Goal: Task Accomplishment & Management: Manage account settings

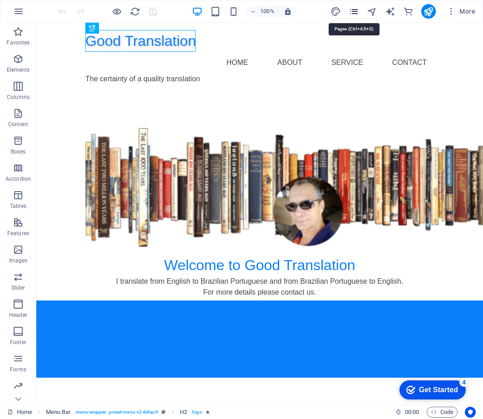
click at [355, 11] on icon "pages" at bounding box center [354, 11] width 10 height 10
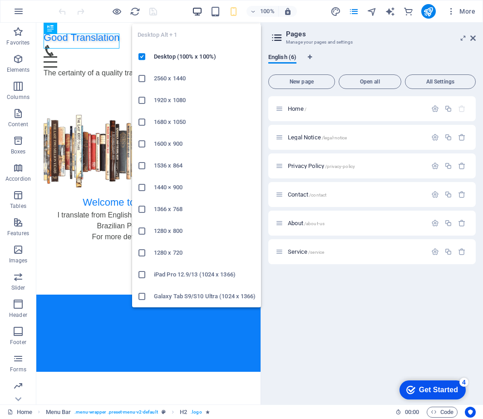
click at [194, 10] on icon "button" at bounding box center [197, 11] width 10 height 10
click at [191, 59] on h6 "Desktop (100% x 100%)" at bounding box center [205, 56] width 102 height 11
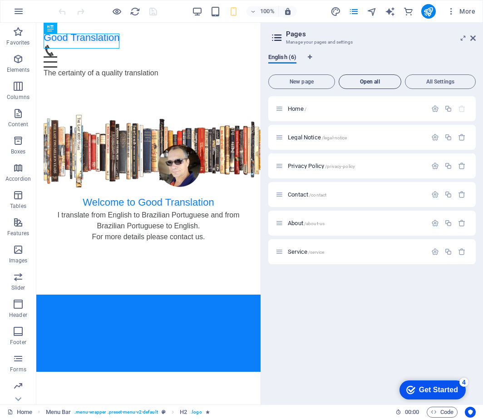
click at [374, 80] on span "Open all" at bounding box center [370, 81] width 54 height 5
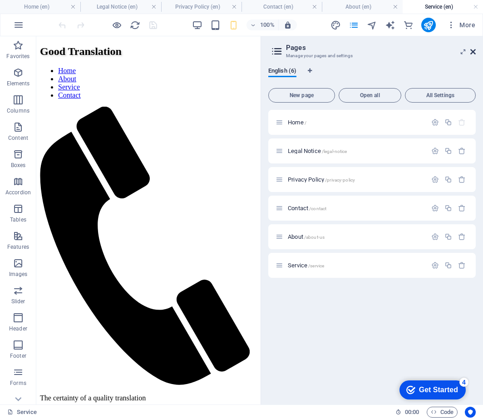
click at [471, 49] on icon at bounding box center [472, 51] width 5 height 7
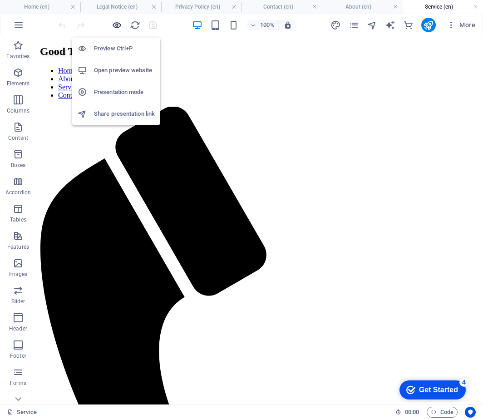
click at [118, 25] on icon "button" at bounding box center [117, 25] width 10 height 10
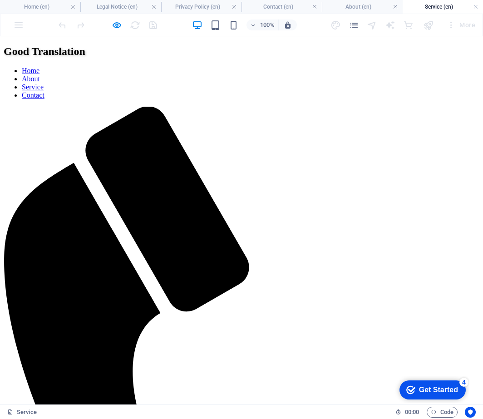
click at [40, 75] on link "About" at bounding box center [31, 79] width 18 height 8
click at [39, 67] on link "Home" at bounding box center [31, 71] width 18 height 8
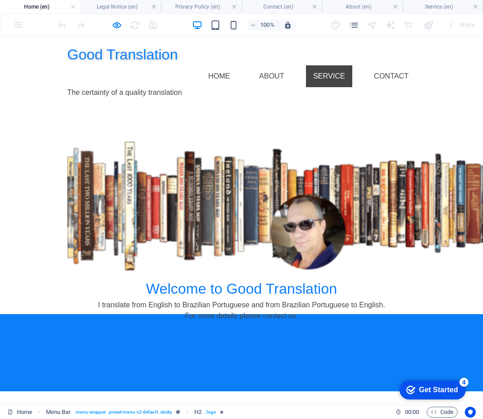
click at [341, 65] on link "Service" at bounding box center [329, 76] width 46 height 22
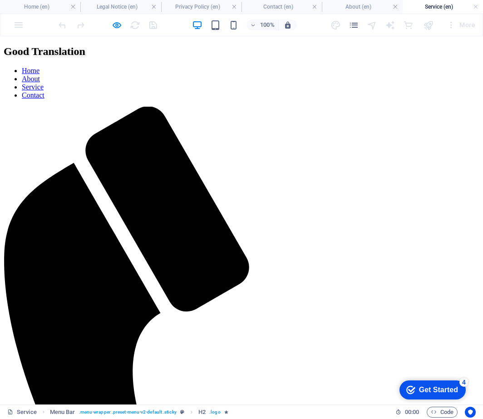
click at [39, 67] on link "Home" at bounding box center [31, 71] width 18 height 8
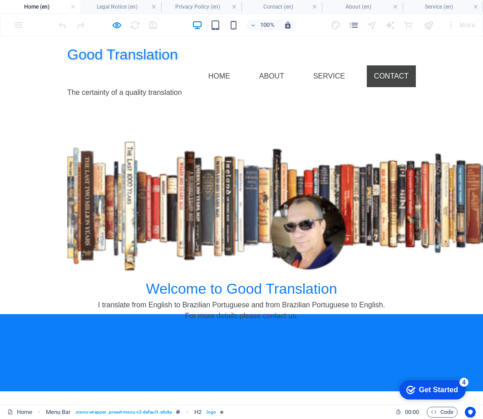
click at [393, 65] on link "Contact" at bounding box center [391, 76] width 49 height 22
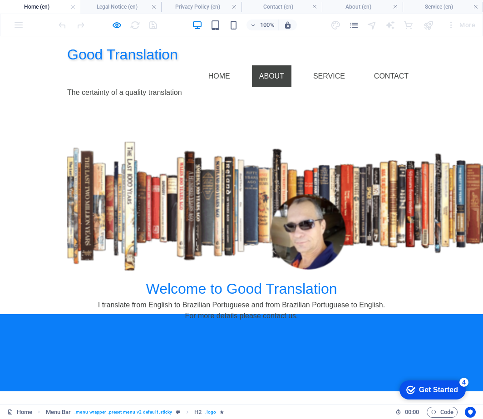
click at [278, 65] on link "About" at bounding box center [271, 76] width 39 height 22
click at [52, 7] on h4 "Home (en)" at bounding box center [40, 7] width 80 height 10
click at [55, 6] on h4 "Home (en)" at bounding box center [40, 7] width 80 height 10
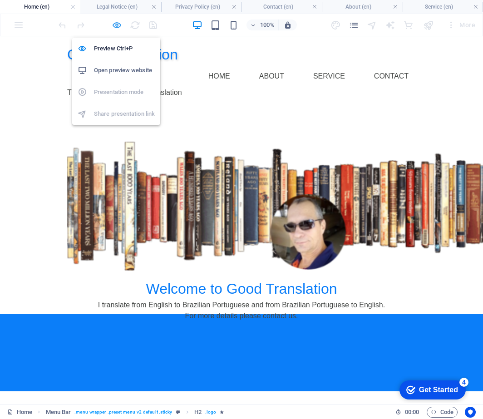
click at [113, 22] on icon "button" at bounding box center [117, 25] width 10 height 10
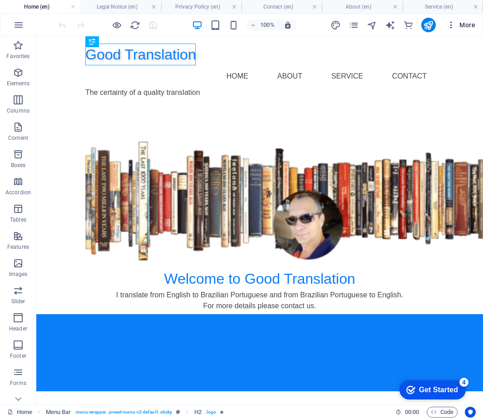
click at [452, 26] on icon "button" at bounding box center [451, 24] width 9 height 9
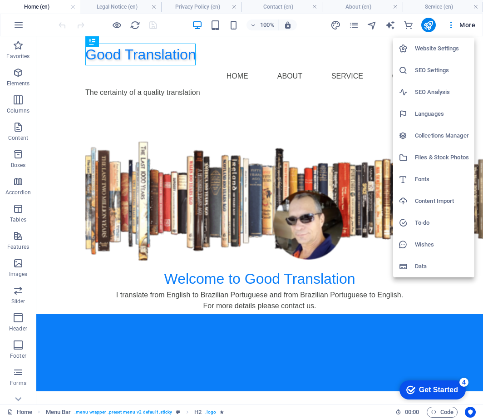
click at [445, 48] on h6 "Website Settings" at bounding box center [442, 48] width 54 height 11
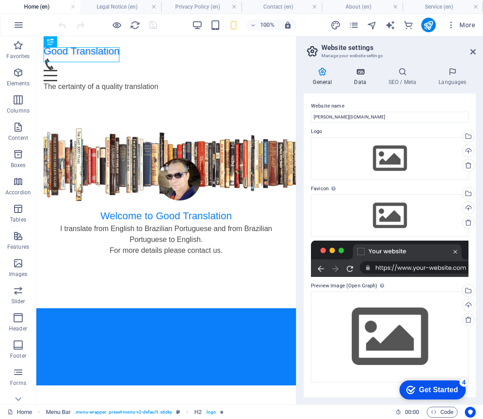
click at [364, 77] on h4 "Data" at bounding box center [362, 76] width 34 height 19
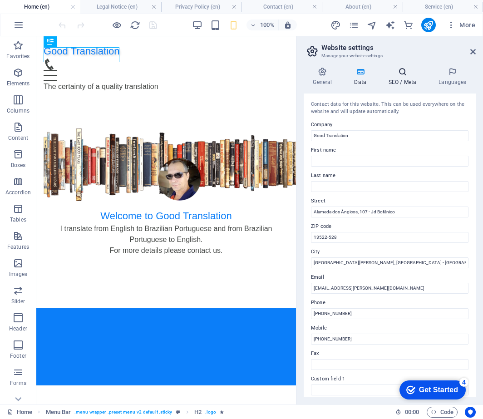
click at [400, 74] on icon at bounding box center [402, 71] width 46 height 9
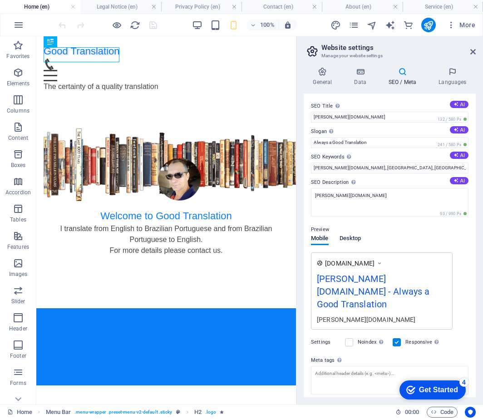
click at [352, 236] on span "Desktop" at bounding box center [350, 239] width 22 height 13
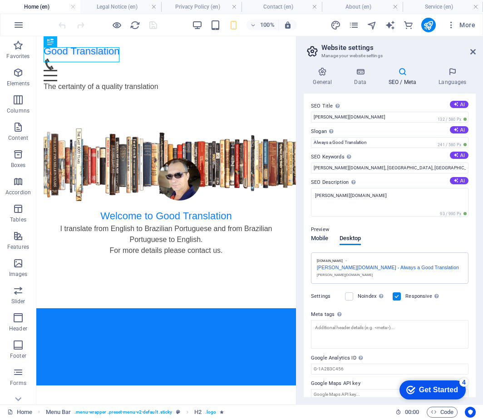
click at [318, 239] on span "Mobile" at bounding box center [320, 239] width 18 height 13
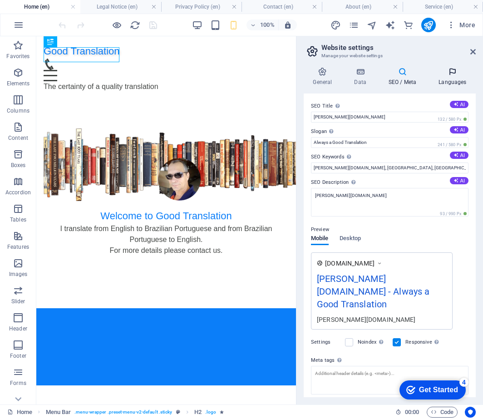
click at [457, 79] on h4 "Languages" at bounding box center [452, 76] width 46 height 19
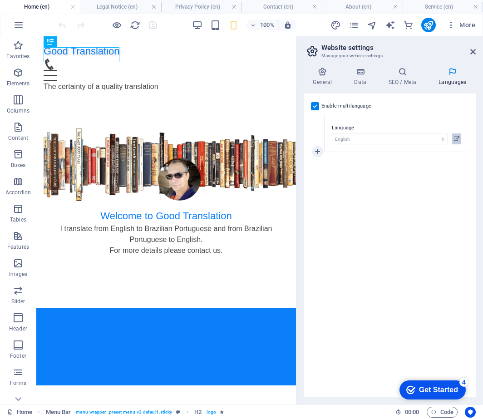
click at [456, 138] on icon at bounding box center [456, 138] width 5 height 11
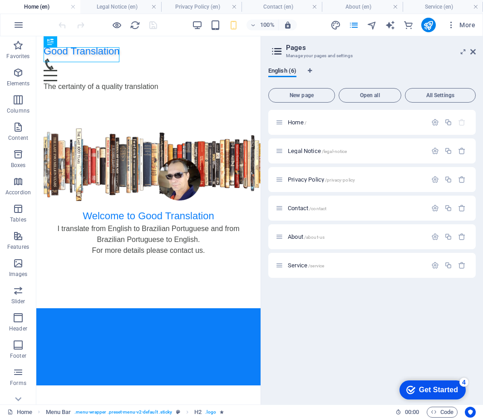
drag, startPoint x: 366, startPoint y: 148, endPoint x: 364, endPoint y: 193, distance: 44.5
click at [364, 193] on div "Home / Legal Notice /legal-notice Privacy Policy /privacy-policy Contact /conta…" at bounding box center [371, 194] width 207 height 168
click at [436, 235] on icon "button" at bounding box center [435, 237] width 8 height 8
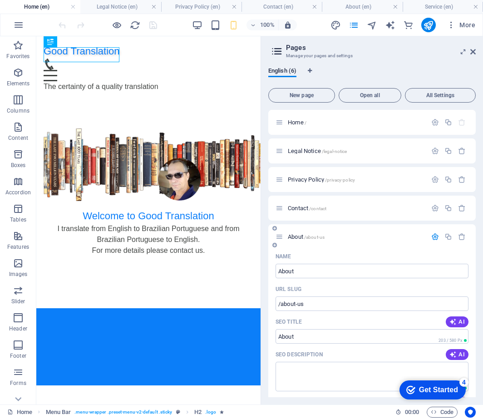
drag, startPoint x: 473, startPoint y: 218, endPoint x: 466, endPoint y: 233, distance: 16.9
click at [466, 233] on div "Home / Legal Notice /legal-notice Privacy Policy /privacy-policy Contact /conta…" at bounding box center [371, 369] width 207 height 519
click at [432, 151] on icon "button" at bounding box center [435, 151] width 8 height 8
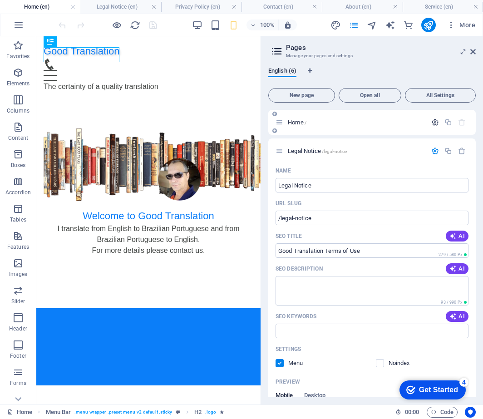
click at [434, 123] on icon "button" at bounding box center [435, 122] width 8 height 8
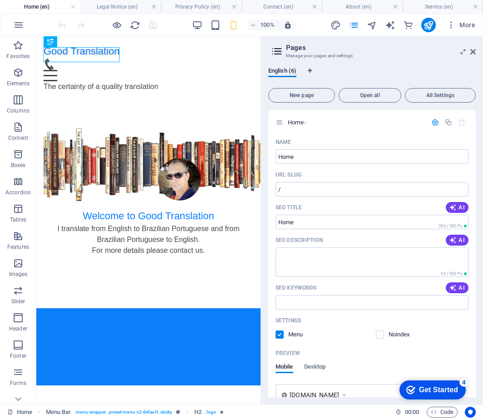
drag, startPoint x: 473, startPoint y: 150, endPoint x: 476, endPoint y: 162, distance: 12.7
click at [472, 167] on div "Name Home ​ URL SLUG / ​ SEO Title AI ​ 390 / 580 Px SEO Description AI ​ 93 / …" at bounding box center [371, 316] width 207 height 363
click at [432, 123] on icon "button" at bounding box center [435, 122] width 8 height 8
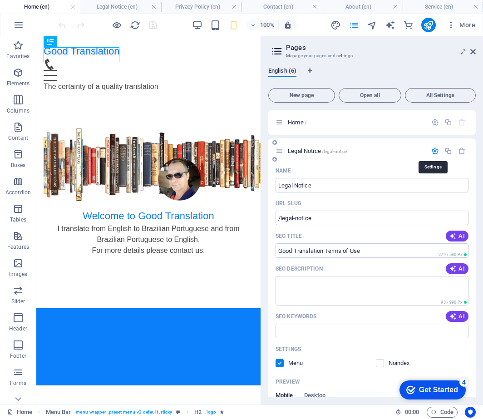
click at [434, 152] on icon "button" at bounding box center [435, 151] width 8 height 8
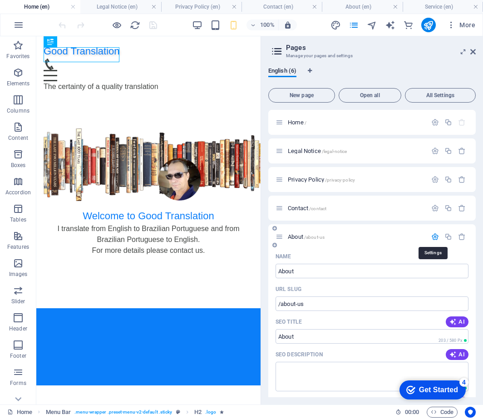
click at [432, 238] on icon "button" at bounding box center [435, 237] width 8 height 8
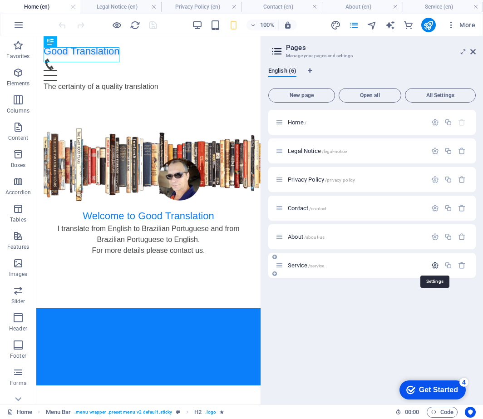
click at [436, 265] on icon "button" at bounding box center [435, 265] width 8 height 8
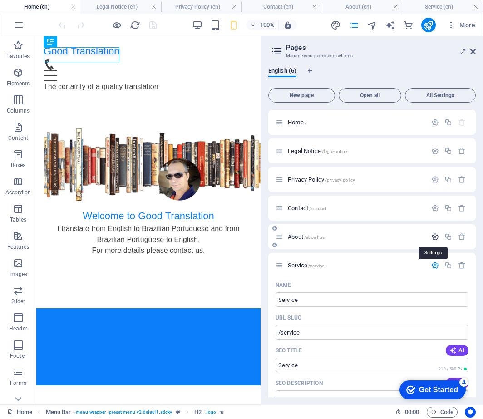
click at [437, 236] on icon "button" at bounding box center [435, 237] width 8 height 8
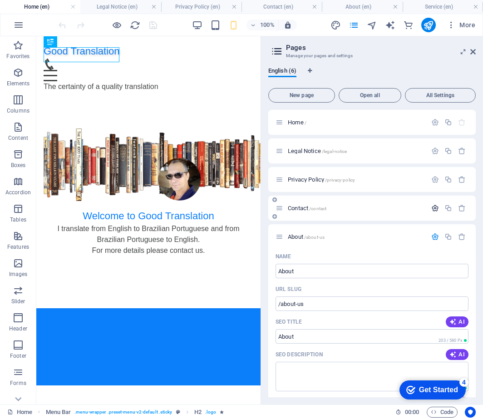
click at [433, 209] on icon "button" at bounding box center [435, 208] width 8 height 8
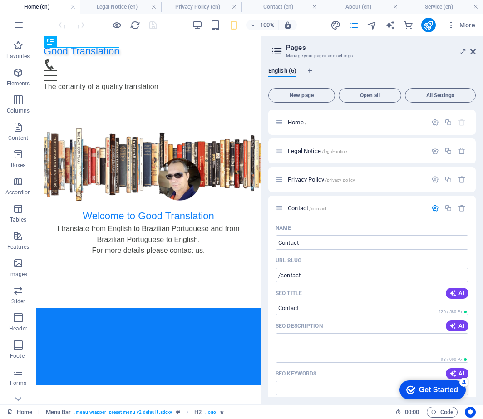
click at [276, 50] on icon at bounding box center [277, 51] width 14 height 13
click at [278, 73] on span "English (6)" at bounding box center [282, 71] width 28 height 13
click at [472, 52] on icon at bounding box center [472, 51] width 5 height 7
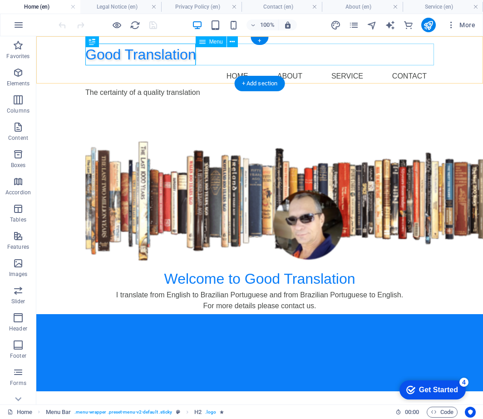
click at [248, 65] on nav "Home About Service Contact" at bounding box center [259, 76] width 349 height 22
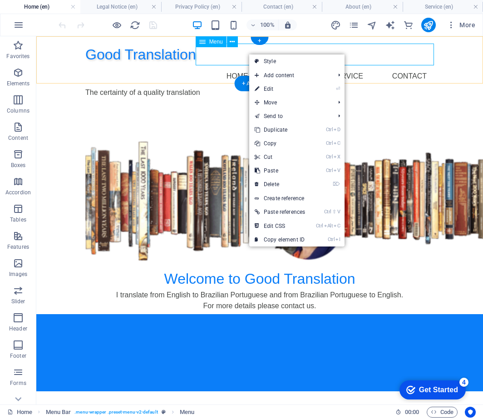
click at [220, 65] on nav "Home About Service Contact" at bounding box center [259, 76] width 349 height 22
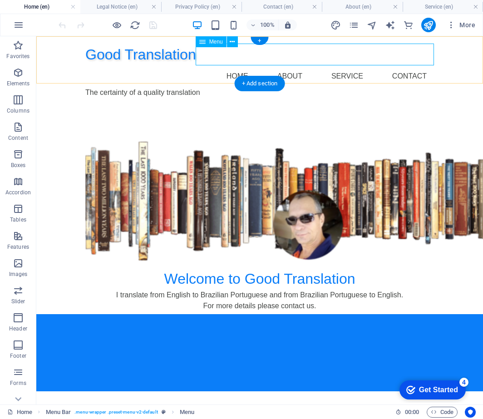
click at [220, 65] on nav "Home About Service Contact" at bounding box center [259, 76] width 349 height 22
select select
select select "external"
select select "5"
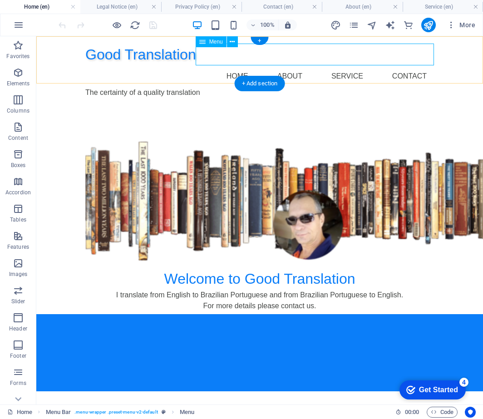
select select
select select "external"
select select
select select "external"
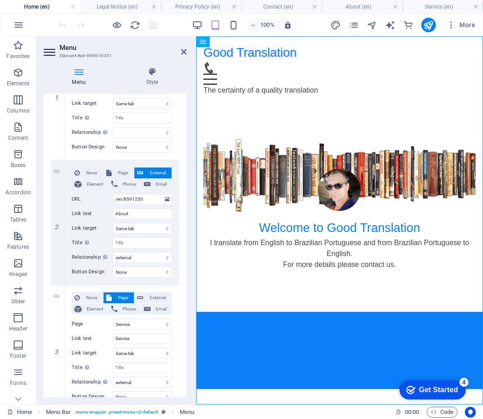
scroll to position [148, 0]
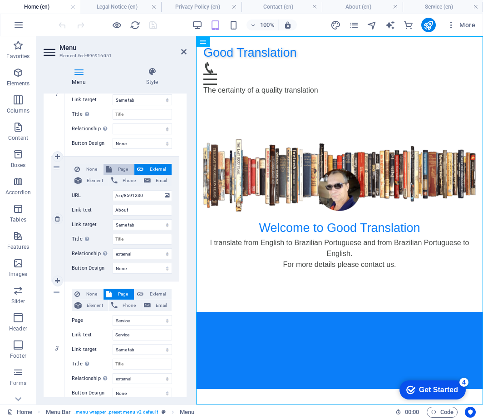
click at [117, 168] on span "Page" at bounding box center [122, 169] width 17 height 11
select select
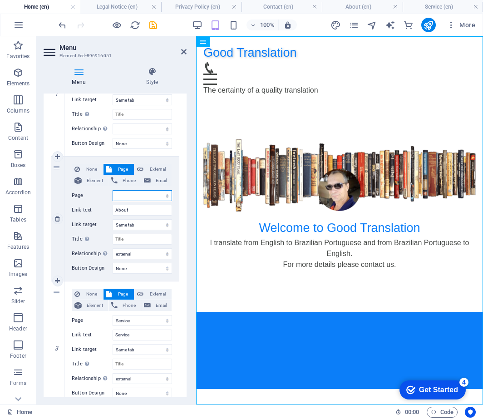
click at [164, 196] on select "Home Legal Notice Privacy Policy Contact About Service" at bounding box center [142, 195] width 59 height 11
click at [175, 186] on div "None Page External Element Phone Email Page Home Legal Notice Privacy Policy Co…" at bounding box center [121, 219] width 115 height 124
click at [166, 195] on select "Home Legal Notice Privacy Policy Contact About Service" at bounding box center [142, 195] width 59 height 11
select select "4"
click at [113, 190] on select "Home Legal Notice Privacy Policy Contact About Service" at bounding box center [142, 195] width 59 height 11
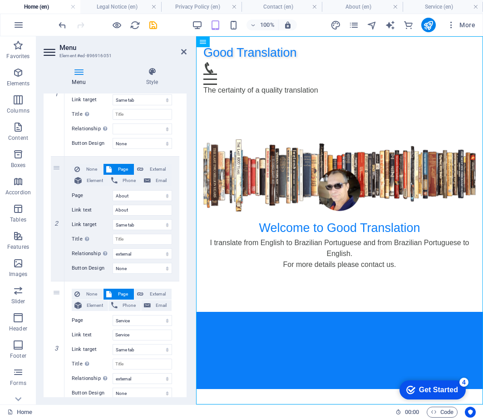
drag, startPoint x: 184, startPoint y: 199, endPoint x: 182, endPoint y: 215, distance: 16.6
click at [182, 215] on div "1 None Page External Element Phone Email Page Home Legal Notice Privacy Policy …" at bounding box center [115, 281] width 143 height 513
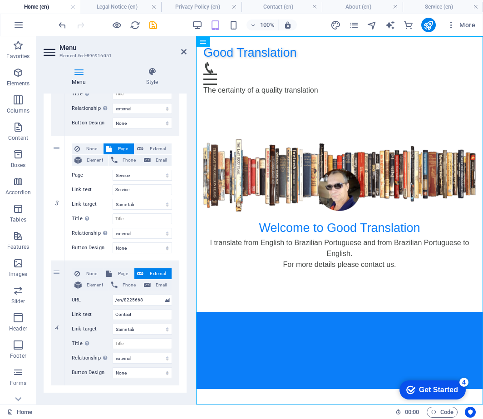
scroll to position [307, 0]
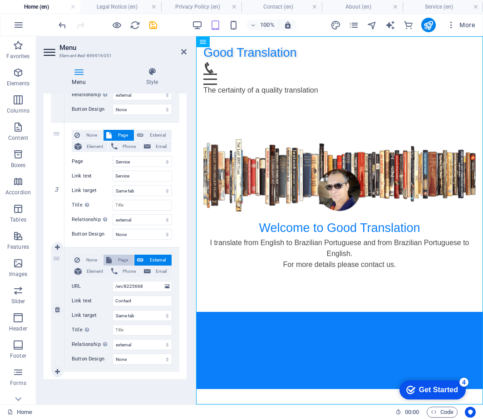
click at [118, 257] on span "Page" at bounding box center [122, 260] width 17 height 11
select select
click at [165, 287] on select "Home Legal Notice Privacy Policy Contact About Service" at bounding box center [142, 286] width 59 height 11
select select "3"
click at [113, 281] on select "Home Legal Notice Privacy Policy Contact About Service" at bounding box center [142, 286] width 59 height 11
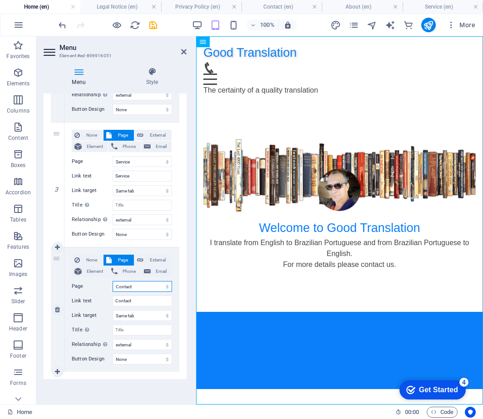
select select
click at [152, 26] on icon "save" at bounding box center [153, 25] width 10 height 10
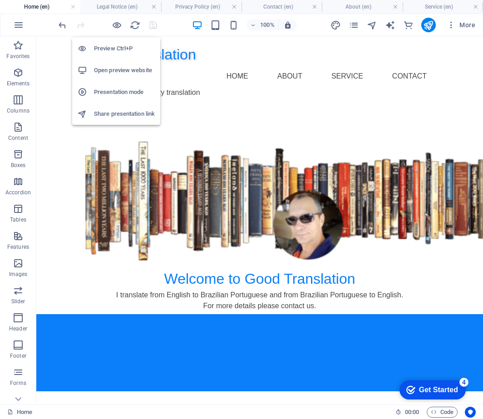
click at [117, 70] on h6 "Open preview website" at bounding box center [124, 70] width 61 height 11
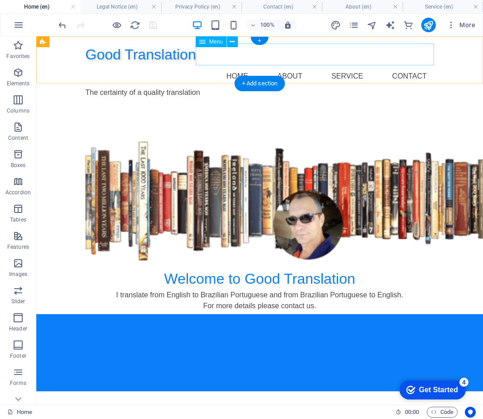
click at [211, 65] on nav "Home About Service Contact" at bounding box center [259, 76] width 349 height 22
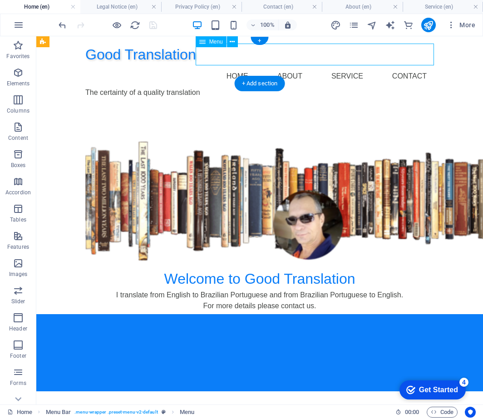
click at [211, 65] on nav "Home About Service Contact" at bounding box center [259, 76] width 349 height 22
select select
select select "4"
select select
select select "external"
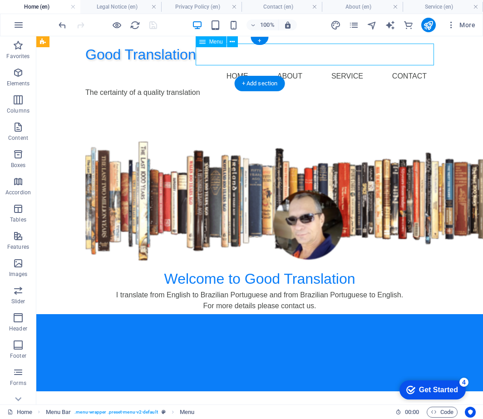
select select "5"
select select
select select "external"
select select "3"
select select
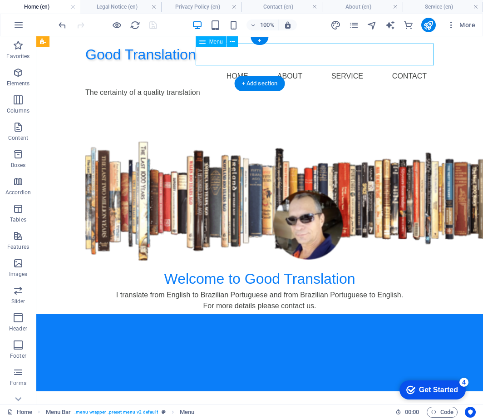
select select "external"
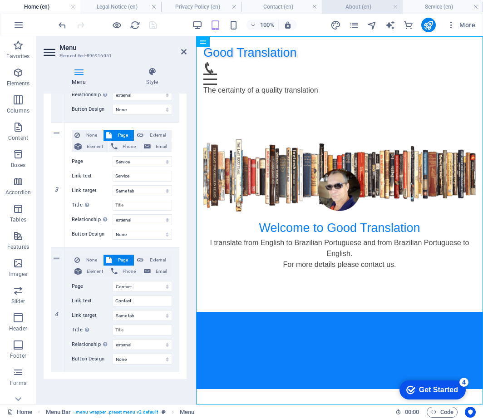
click at [349, 6] on h4 "About (en)" at bounding box center [362, 7] width 80 height 10
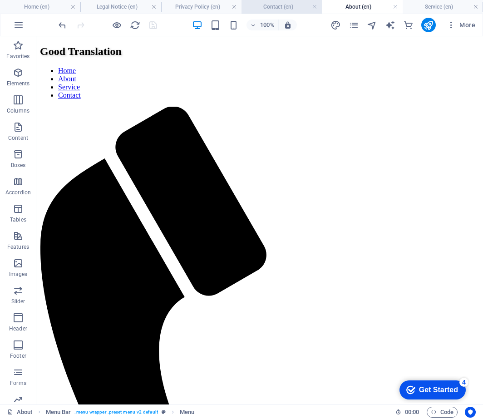
click at [271, 4] on h4 "Contact (en)" at bounding box center [281, 7] width 80 height 10
drag, startPoint x: 348, startPoint y: 8, endPoint x: 111, endPoint y: 10, distance: 236.4
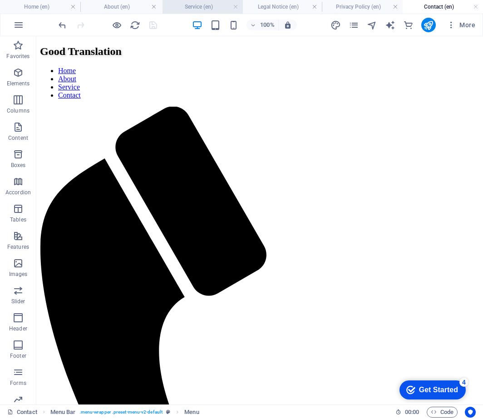
drag, startPoint x: 429, startPoint y: 7, endPoint x: 188, endPoint y: 10, distance: 241.0
drag, startPoint x: 428, startPoint y: 5, endPoint x: 262, endPoint y: 11, distance: 166.2
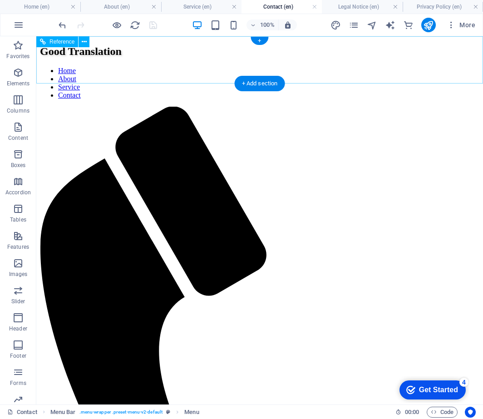
click at [248, 67] on nav "Home About Service Contact" at bounding box center [259, 83] width 439 height 33
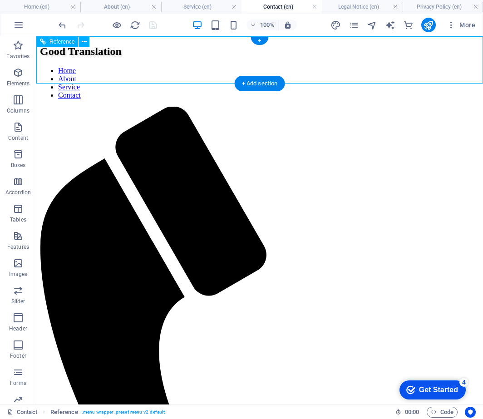
click at [244, 67] on nav "Home About Service Contact" at bounding box center [259, 83] width 439 height 33
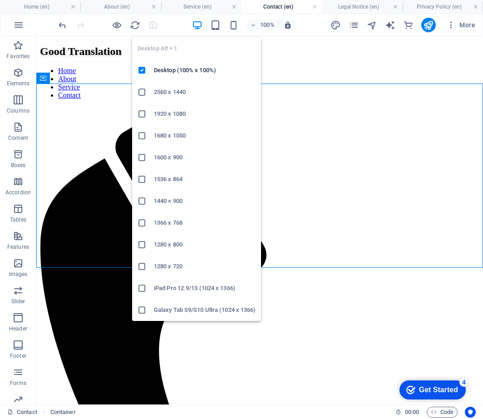
click at [198, 24] on icon "button" at bounding box center [197, 25] width 10 height 10
click at [198, 23] on icon "button" at bounding box center [197, 25] width 10 height 10
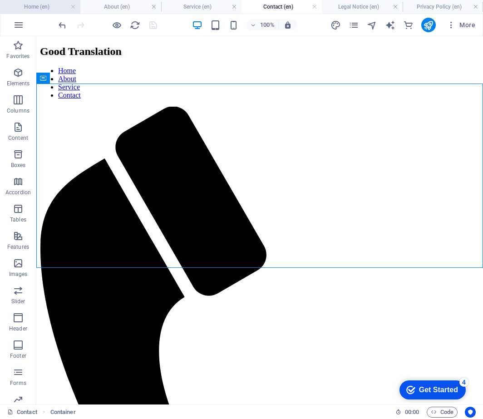
click at [35, 7] on h4 "Home (en)" at bounding box center [40, 7] width 80 height 10
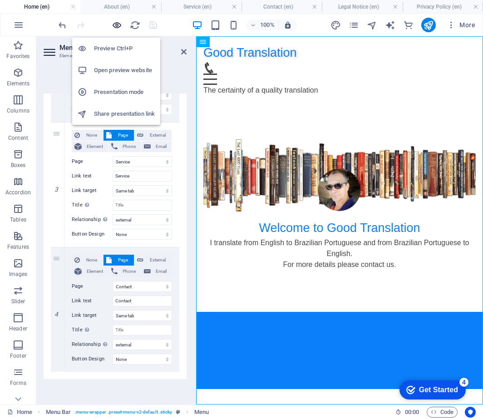
click at [114, 25] on icon "button" at bounding box center [117, 25] width 10 height 10
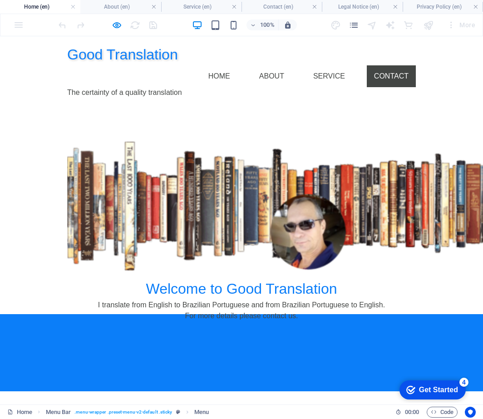
click at [402, 65] on link "Contact" at bounding box center [391, 76] width 49 height 22
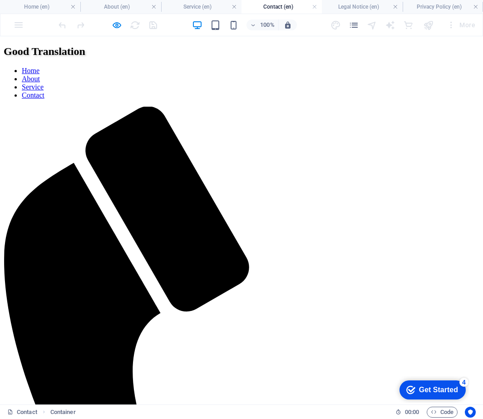
click at [44, 83] on link "Service" at bounding box center [33, 87] width 22 height 8
click at [40, 75] on link "About" at bounding box center [31, 79] width 18 height 8
click at [39, 67] on link "Home" at bounding box center [31, 71] width 18 height 8
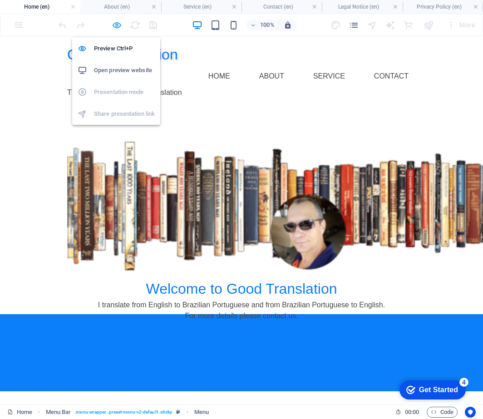
click at [118, 25] on icon "button" at bounding box center [117, 25] width 10 height 10
select select
select select "4"
select select
select select "external"
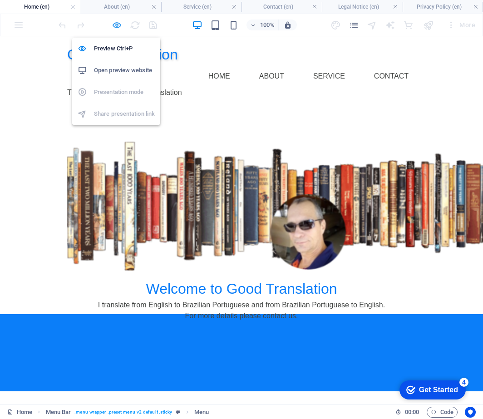
select select "5"
select select
select select "external"
select select "3"
select select
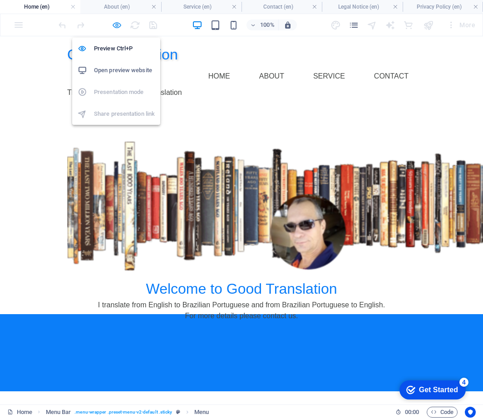
select select "external"
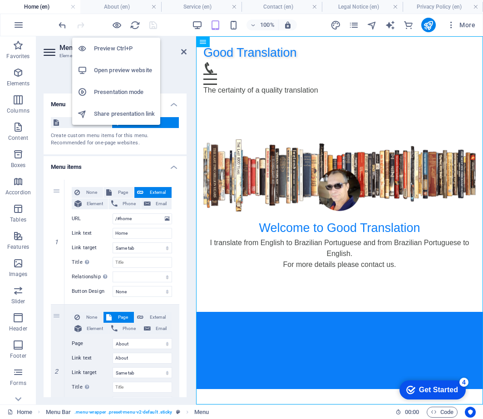
click at [125, 70] on h6 "Open preview website" at bounding box center [124, 70] width 61 height 11
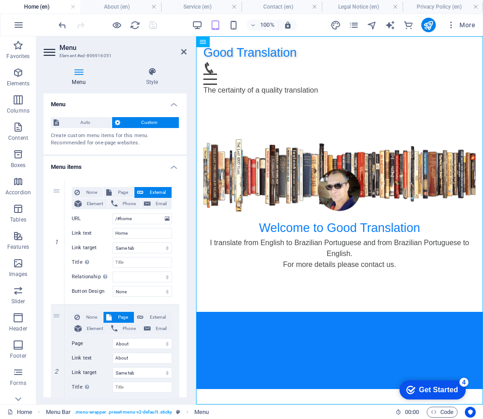
click at [277, 372] on div at bounding box center [339, 350] width 287 height 77
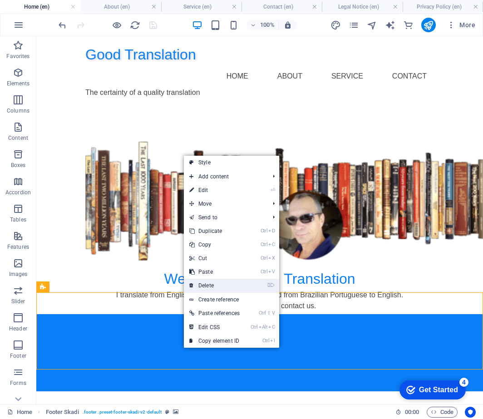
click at [211, 285] on link "⌦ Delete" at bounding box center [214, 286] width 61 height 14
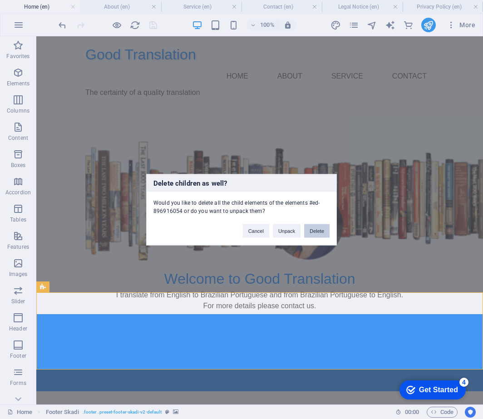
click at [316, 231] on button "Delete" at bounding box center [316, 231] width 25 height 14
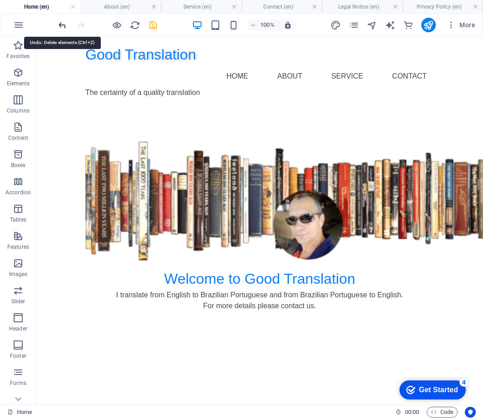
click at [61, 25] on icon "undo" at bounding box center [62, 25] width 10 height 10
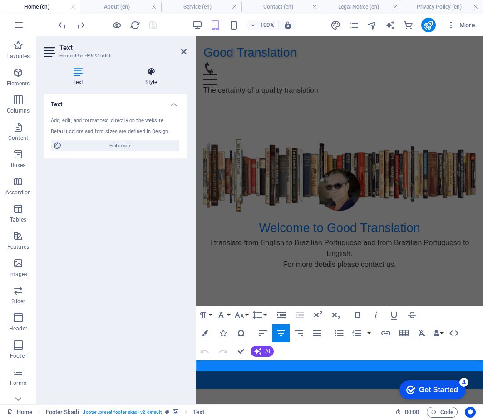
click at [150, 74] on icon at bounding box center [151, 71] width 71 height 9
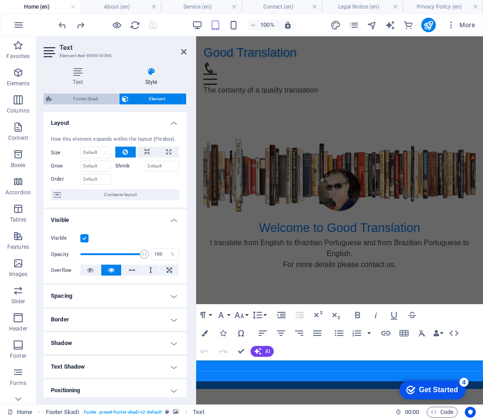
click at [86, 96] on span "Footer Skadi" at bounding box center [85, 98] width 61 height 11
select select "rem"
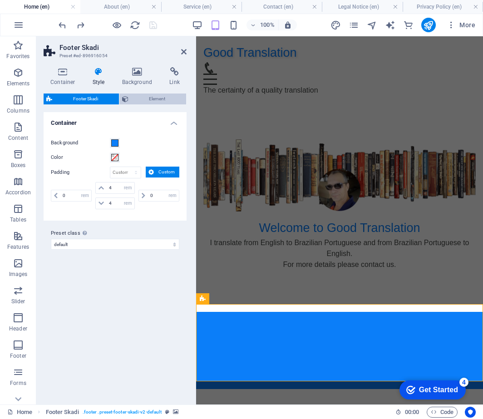
click at [153, 98] on span "Element" at bounding box center [157, 98] width 53 height 11
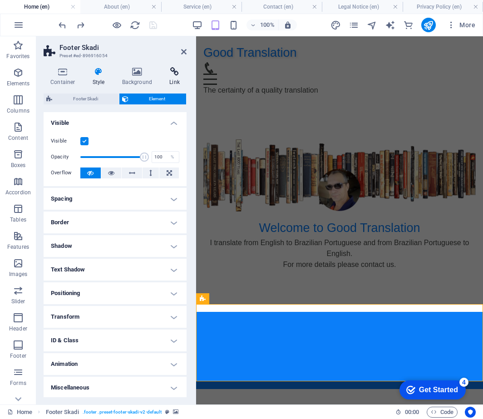
click at [177, 74] on icon at bounding box center [174, 71] width 24 height 9
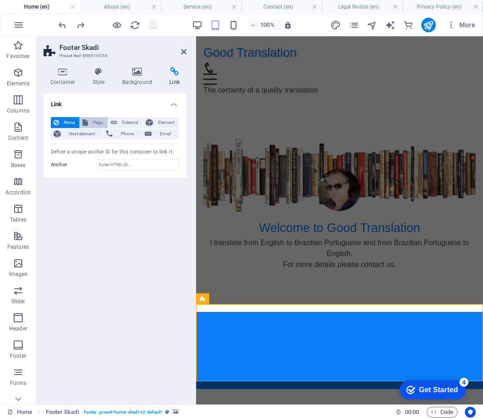
click at [95, 124] on span "Page" at bounding box center [98, 122] width 14 height 11
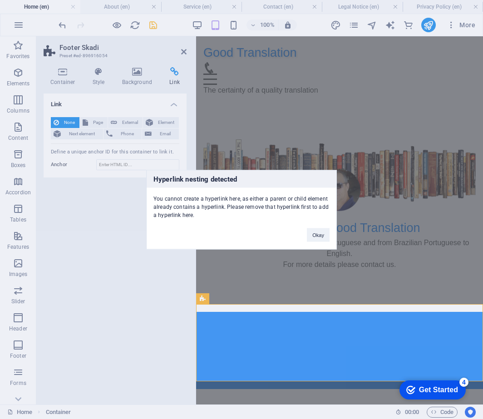
click at [147, 303] on div "Hyperlink nesting detected You cannot create a hyperlink here, as either a pare…" at bounding box center [241, 209] width 483 height 419
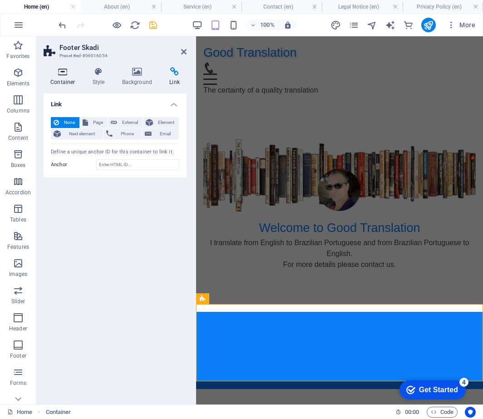
click at [64, 76] on h4 "Container" at bounding box center [65, 76] width 42 height 19
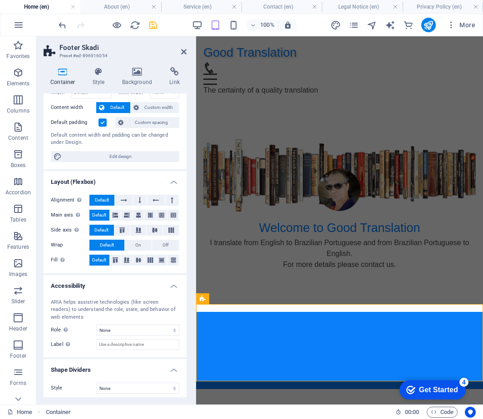
scroll to position [48, 0]
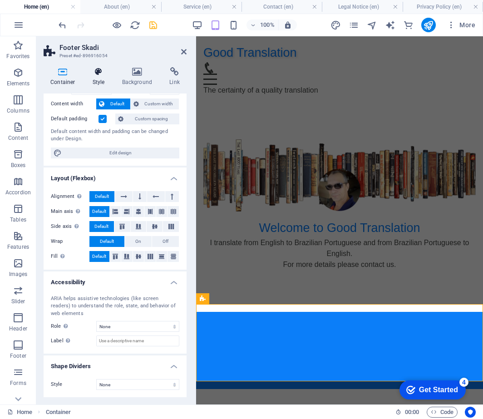
click at [93, 77] on h4 "Style" at bounding box center [100, 76] width 29 height 19
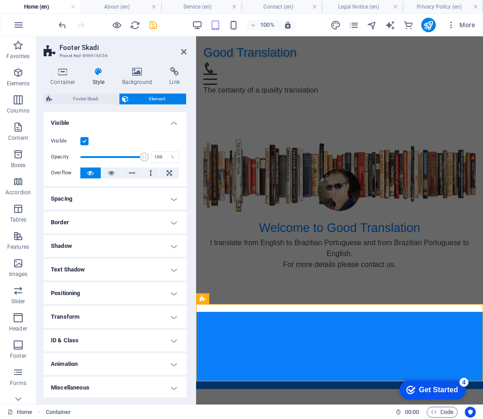
click at [82, 138] on label at bounding box center [84, 141] width 8 height 8
click at [0, 0] on input "Visible" at bounding box center [0, 0] width 0 height 0
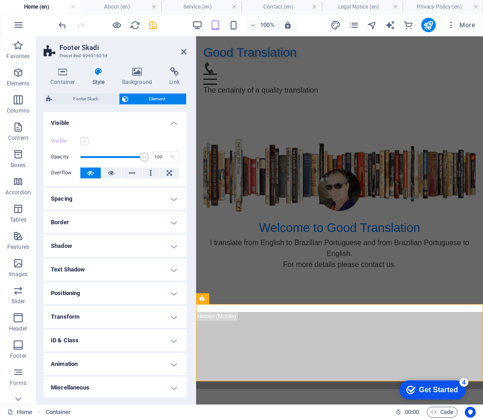
click at [83, 140] on label at bounding box center [84, 141] width 8 height 8
click at [0, 0] on input "Visible" at bounding box center [0, 0] width 0 height 0
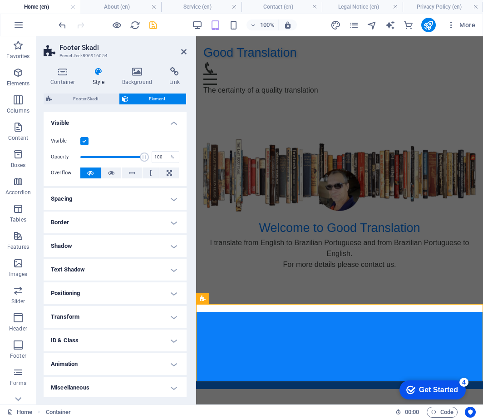
click at [83, 140] on label at bounding box center [84, 141] width 8 height 8
click at [0, 0] on input "Visible" at bounding box center [0, 0] width 0 height 0
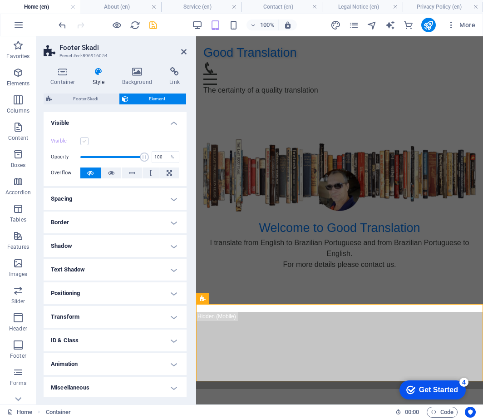
click at [83, 140] on label at bounding box center [84, 141] width 8 height 8
click at [0, 0] on input "Visible" at bounding box center [0, 0] width 0 height 0
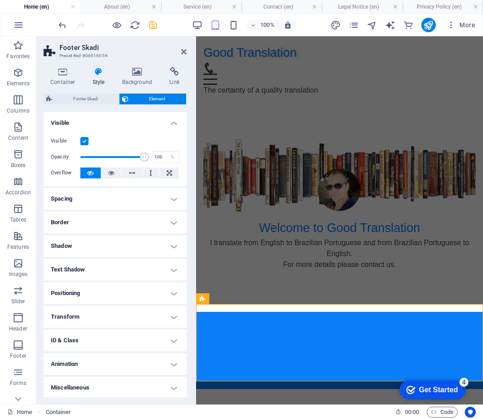
click at [83, 140] on label at bounding box center [84, 141] width 8 height 8
click at [0, 0] on input "Visible" at bounding box center [0, 0] width 0 height 0
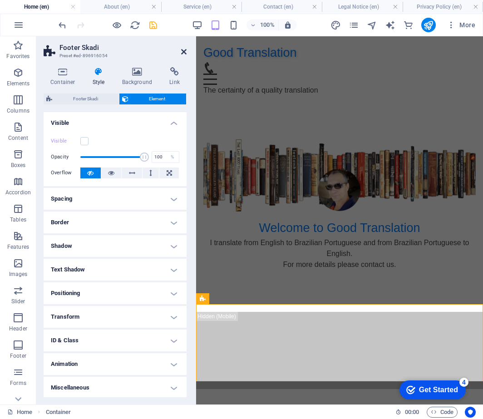
click at [184, 52] on icon at bounding box center [183, 51] width 5 height 7
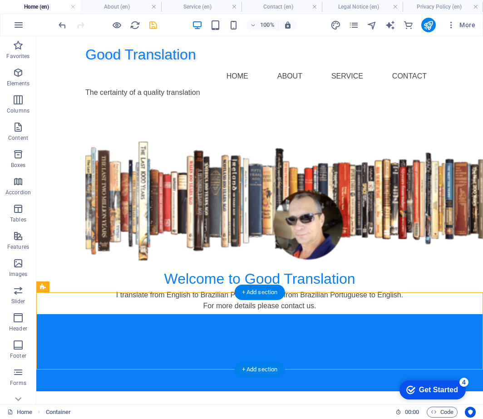
click at [136, 314] on div at bounding box center [259, 352] width 447 height 77
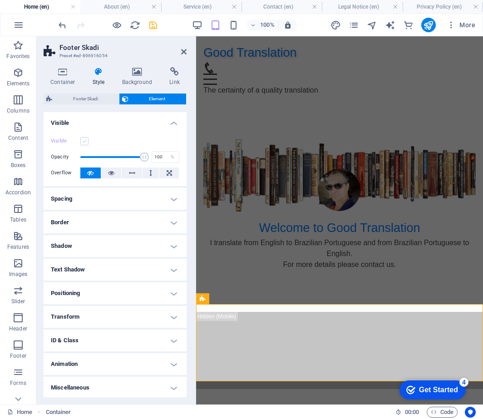
click at [86, 142] on label at bounding box center [84, 141] width 8 height 8
click at [0, 0] on input "Visible" at bounding box center [0, 0] width 0 height 0
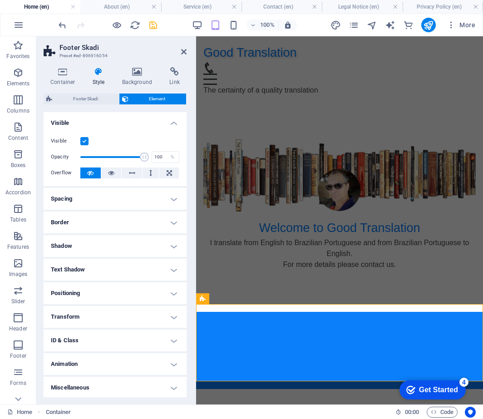
click at [86, 142] on label at bounding box center [84, 141] width 8 height 8
click at [0, 0] on input "Visible" at bounding box center [0, 0] width 0 height 0
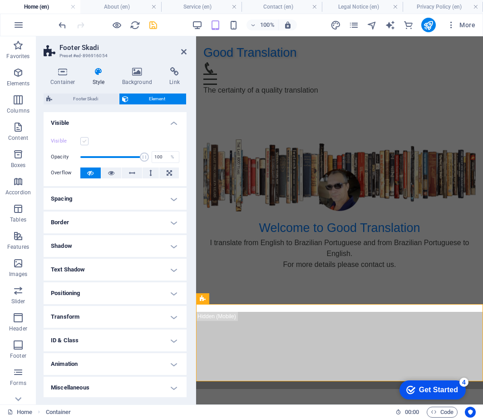
click at [86, 142] on label at bounding box center [84, 141] width 8 height 8
click at [0, 0] on input "Visible" at bounding box center [0, 0] width 0 height 0
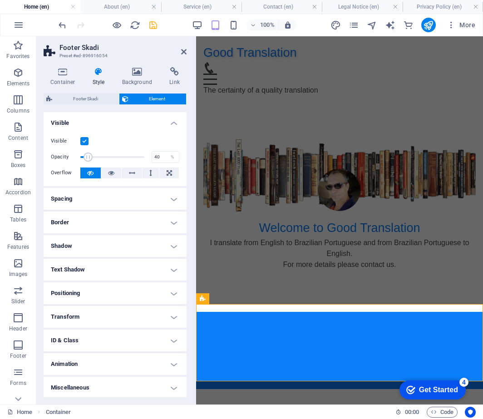
type input "47"
drag, startPoint x: 142, startPoint y: 159, endPoint x: 109, endPoint y: 157, distance: 33.2
click at [109, 157] on span at bounding box center [110, 156] width 9 height 9
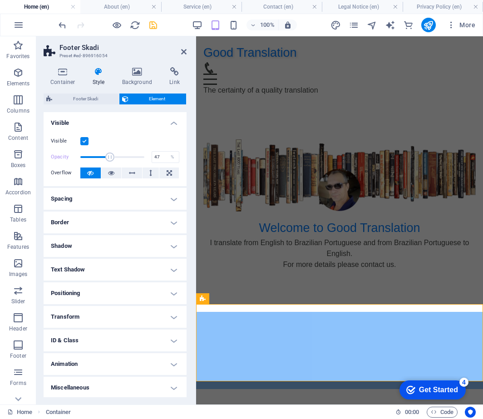
click at [109, 157] on span at bounding box center [110, 156] width 9 height 9
click at [182, 50] on icon at bounding box center [183, 51] width 5 height 7
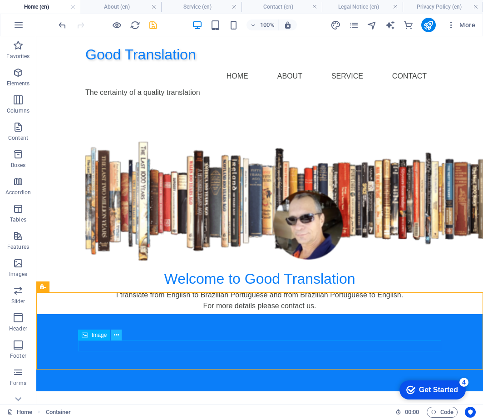
click at [115, 334] on icon at bounding box center [116, 335] width 5 height 10
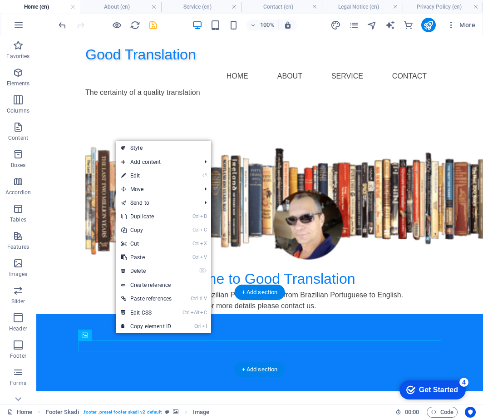
click at [58, 322] on div at bounding box center [259, 352] width 447 height 77
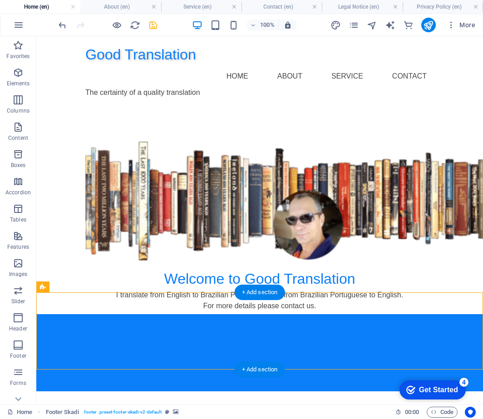
click at [58, 322] on div at bounding box center [259, 352] width 447 height 77
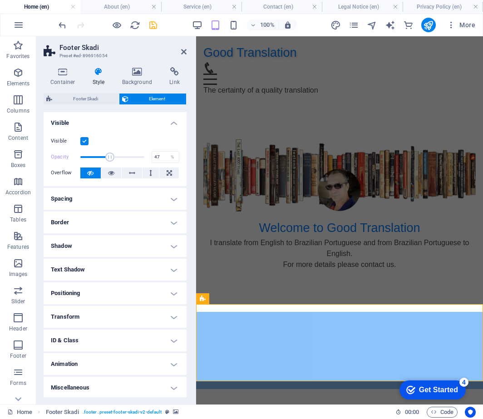
click at [86, 140] on label at bounding box center [84, 141] width 8 height 8
click at [0, 0] on input "Visible" at bounding box center [0, 0] width 0 height 0
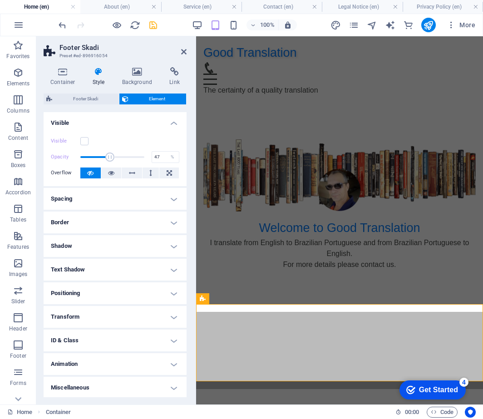
click at [246, 328] on div at bounding box center [339, 350] width 287 height 77
click at [232, 276] on div "Welcome to Good Translation I translate from English to Brazilian Portuguese an…" at bounding box center [339, 207] width 287 height 209
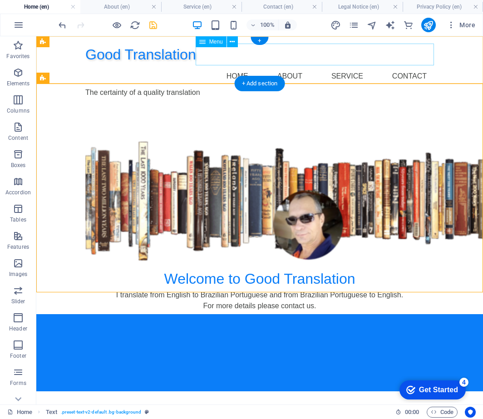
click at [251, 65] on nav "Home About Service Contact" at bounding box center [259, 76] width 349 height 22
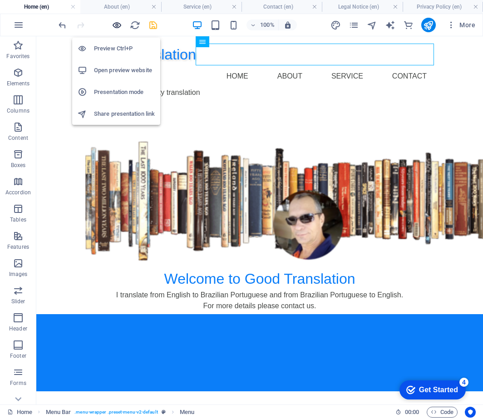
click at [115, 23] on icon "button" at bounding box center [117, 25] width 10 height 10
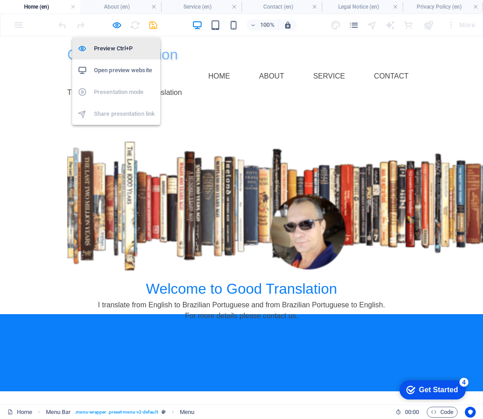
click at [115, 49] on h6 "Preview Ctrl+P" at bounding box center [124, 48] width 61 height 11
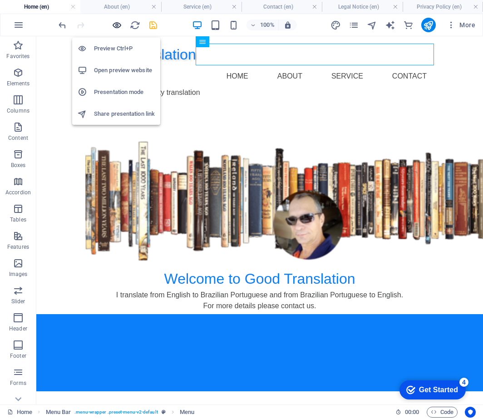
click at [118, 23] on icon "button" at bounding box center [117, 25] width 10 height 10
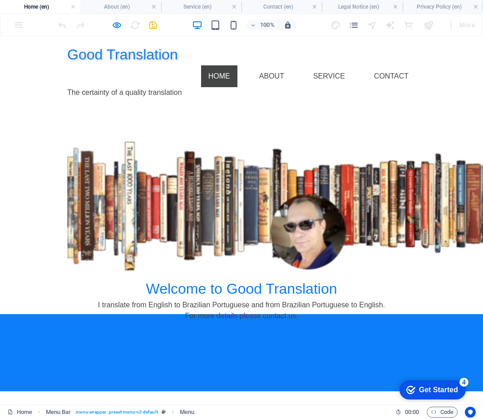
click at [233, 65] on link "Home" at bounding box center [219, 76] width 36 height 22
click at [276, 65] on link "About" at bounding box center [271, 76] width 39 height 22
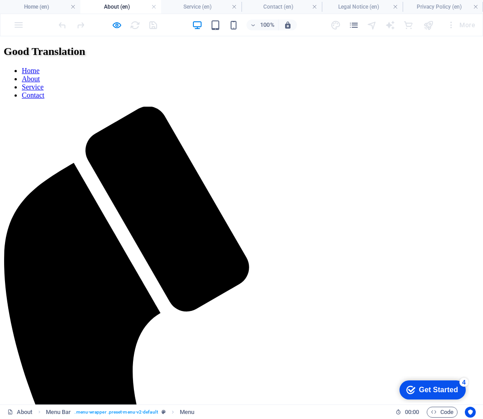
click at [44, 83] on link "Service" at bounding box center [33, 87] width 22 height 8
click at [44, 91] on link "Contact" at bounding box center [33, 95] width 23 height 8
click at [44, 83] on link "Service" at bounding box center [33, 87] width 22 height 8
click at [40, 75] on link "About" at bounding box center [31, 79] width 18 height 8
click at [39, 67] on link "Home" at bounding box center [31, 71] width 18 height 8
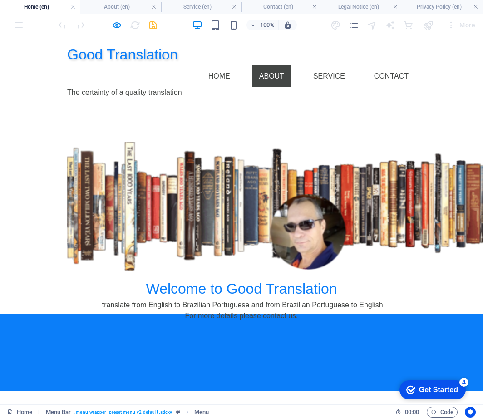
click at [273, 65] on link "About" at bounding box center [271, 76] width 39 height 22
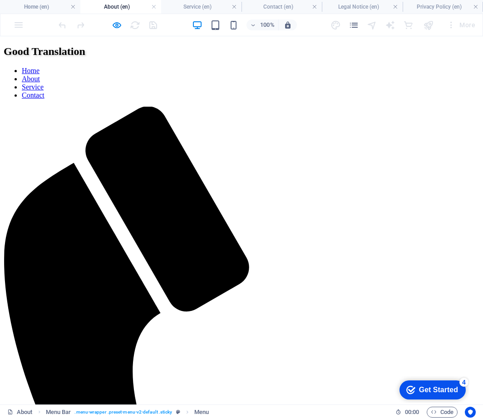
click at [44, 83] on link "Service" at bounding box center [33, 87] width 22 height 8
click at [44, 91] on link "Contact" at bounding box center [33, 95] width 23 height 8
click at [44, 83] on link "Service" at bounding box center [33, 87] width 22 height 8
click at [40, 75] on link "About" at bounding box center [31, 79] width 18 height 8
click at [39, 67] on link "Home" at bounding box center [31, 71] width 18 height 8
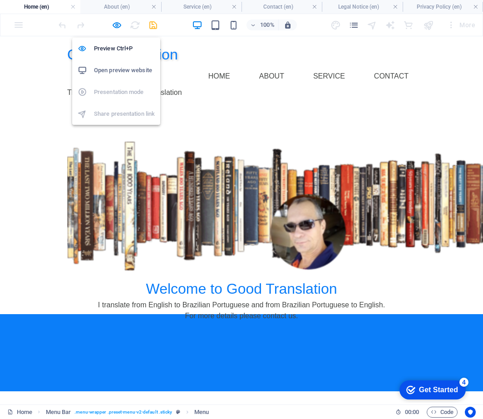
click at [122, 65] on h6 "Open preview website" at bounding box center [124, 70] width 61 height 11
click at [113, 23] on icon "button" at bounding box center [117, 25] width 10 height 10
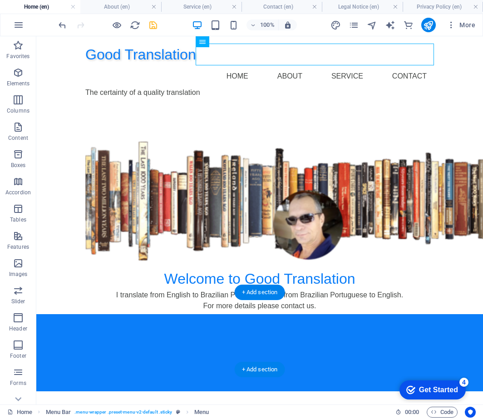
click at [175, 314] on div at bounding box center [259, 352] width 447 height 77
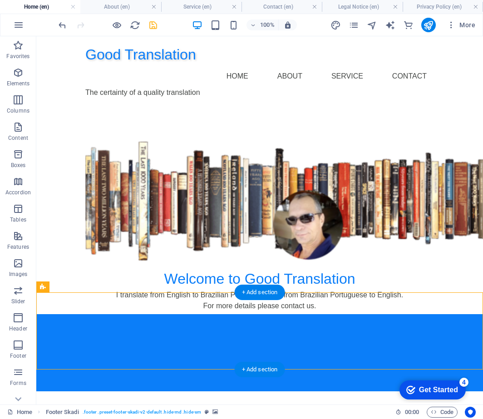
click at [175, 314] on div at bounding box center [259, 352] width 447 height 77
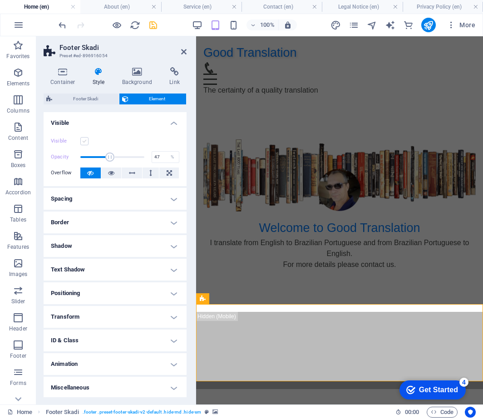
click at [86, 142] on label at bounding box center [84, 141] width 8 height 8
click at [0, 0] on input "Visible" at bounding box center [0, 0] width 0 height 0
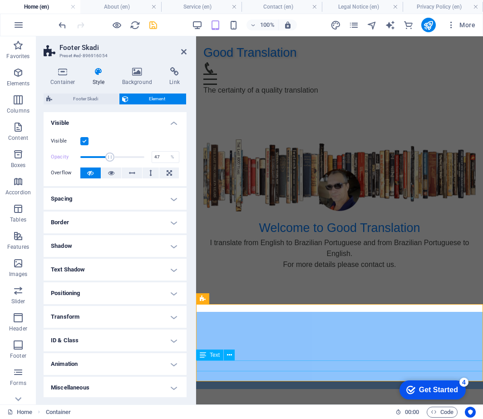
click at [209, 354] on div "Text" at bounding box center [209, 354] width 27 height 11
click at [228, 354] on icon at bounding box center [229, 355] width 5 height 10
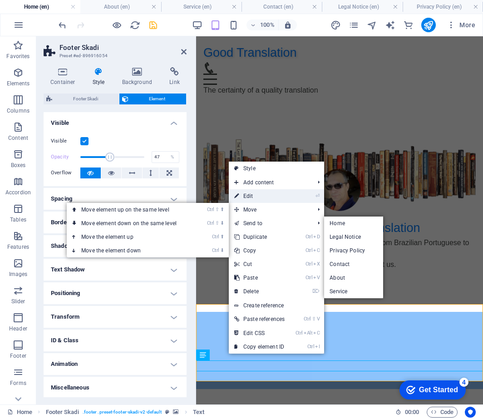
click at [267, 197] on link "⏎ Edit" at bounding box center [259, 196] width 61 height 14
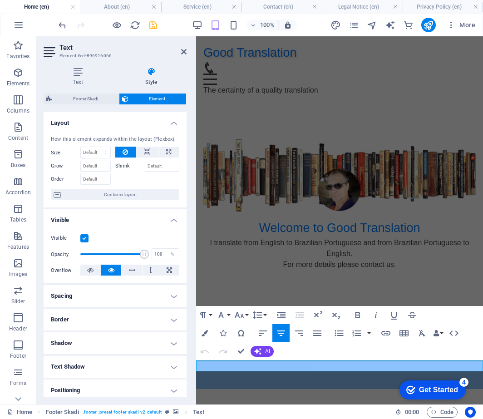
click at [434, 348] on div "Paragraph Format Normal Heading 1 Heading 2 Heading 3 Heading 4 Heading 5 Headi…" at bounding box center [339, 333] width 287 height 54
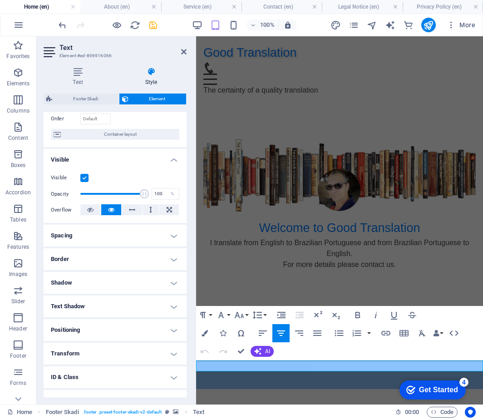
scroll to position [98, 0]
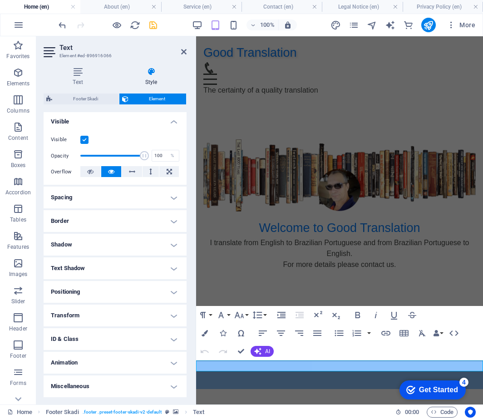
click at [167, 360] on h4 "Animation" at bounding box center [115, 363] width 143 height 22
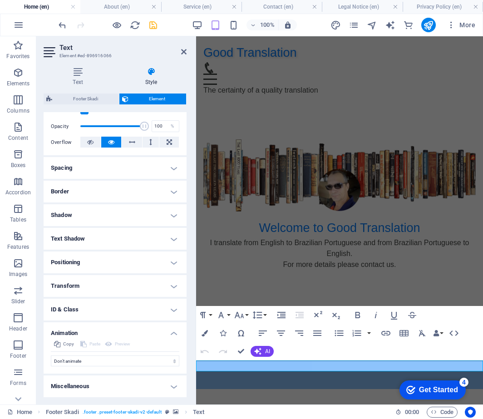
click at [171, 387] on h4 "Miscellaneous" at bounding box center [115, 386] width 143 height 22
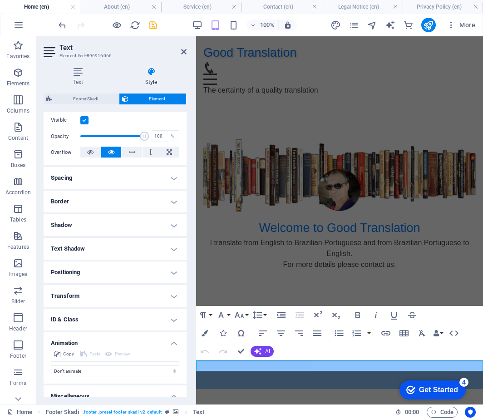
click at [172, 290] on h4 "Transform" at bounding box center [115, 296] width 143 height 22
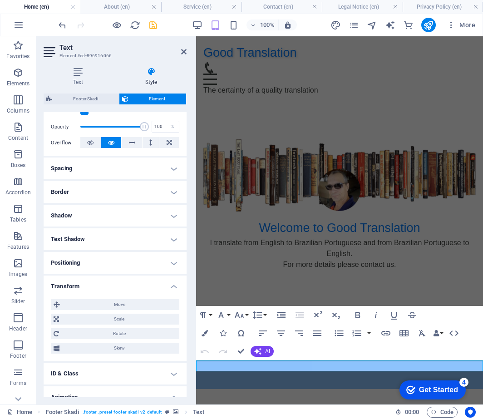
scroll to position [125, 0]
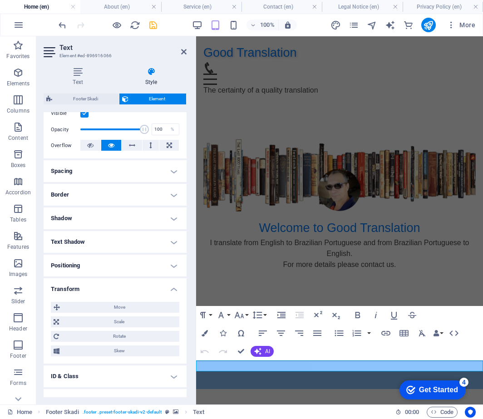
click at [172, 173] on h4 "Spacing" at bounding box center [115, 171] width 143 height 22
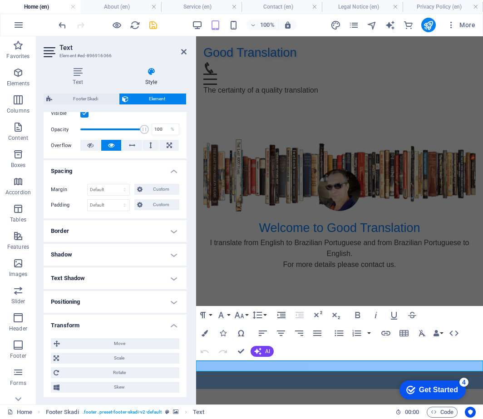
click at [85, 115] on label at bounding box center [84, 113] width 8 height 8
click at [0, 0] on input "Visible" at bounding box center [0, 0] width 0 height 0
click at [244, 280] on div "Welcome to Good Translation I translate from English to Brazilian Portuguese an…" at bounding box center [339, 207] width 287 height 209
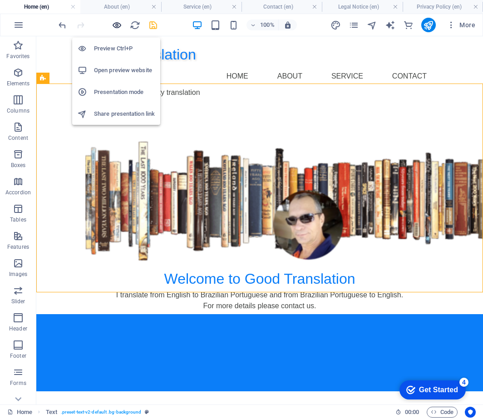
click at [118, 25] on icon "button" at bounding box center [117, 25] width 10 height 10
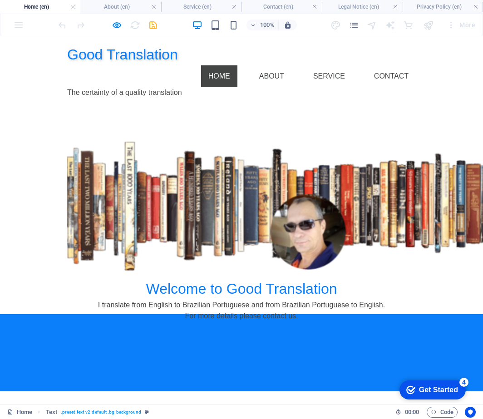
click at [226, 65] on link "Home" at bounding box center [219, 76] width 36 height 22
click at [273, 65] on link "About" at bounding box center [271, 76] width 39 height 22
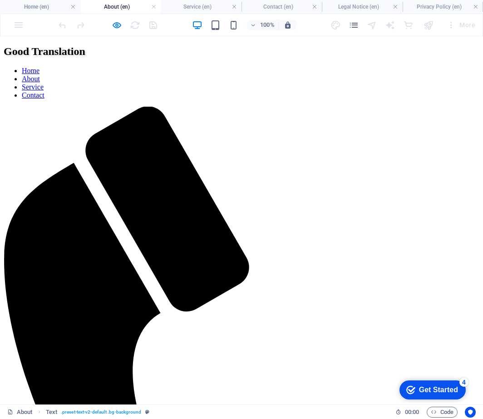
click at [44, 83] on link "Service" at bounding box center [33, 87] width 22 height 8
click at [44, 91] on link "Contact" at bounding box center [33, 95] width 23 height 8
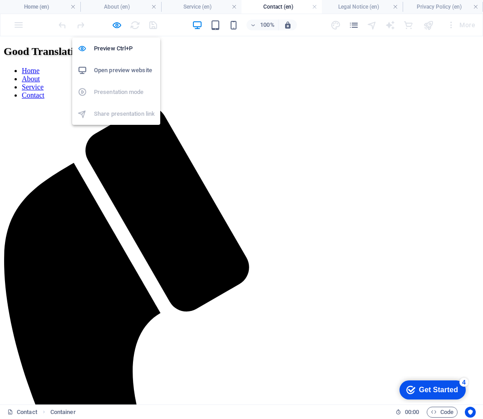
click at [113, 75] on h6 "Open preview website" at bounding box center [124, 70] width 61 height 11
click at [113, 50] on h6 "Preview Ctrl+P" at bounding box center [124, 48] width 61 height 11
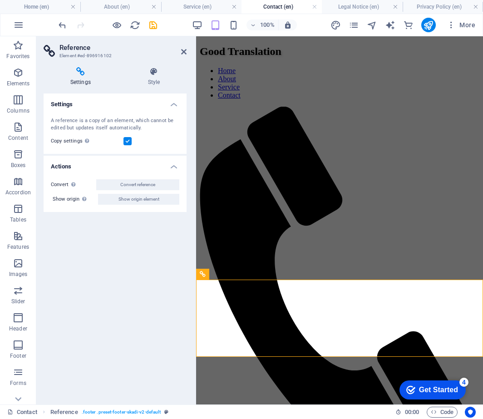
click at [128, 140] on label at bounding box center [127, 141] width 8 height 8
click at [0, 0] on input "Copy settings Use the same settings (flex, animation, position, style) as for t…" at bounding box center [0, 0] width 0 height 0
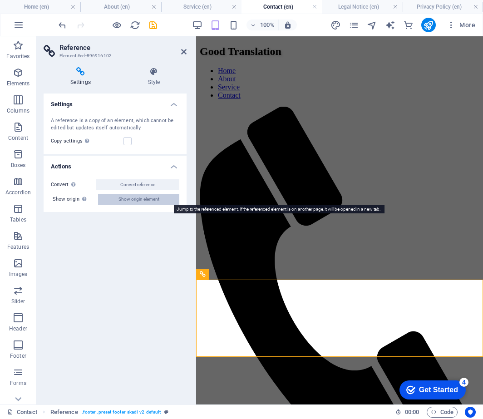
click at [170, 201] on button "Show origin element" at bounding box center [138, 199] width 81 height 11
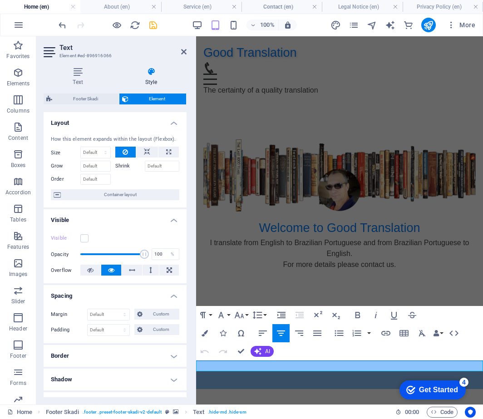
click at [339, 354] on div "Paragraph Format Normal Heading 1 Heading 2 Heading 3 Heading 4 Heading 5 Headi…" at bounding box center [339, 333] width 287 height 54
click at [361, 386] on html "Good Translation Home About Service Contact The certainty of a quality translat…" at bounding box center [339, 212] width 287 height 353
click at [378, 389] on html "Good Translation Home About Service Contact The certainty of a quality translat…" at bounding box center [339, 212] width 287 height 353
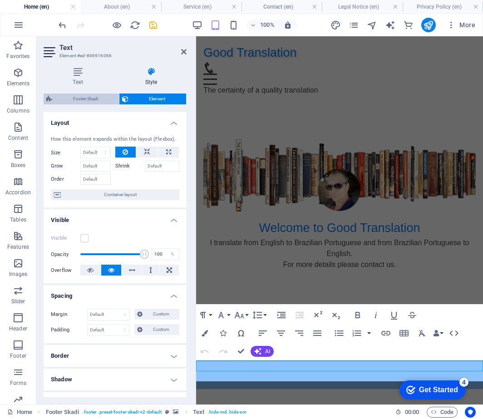
click at [93, 98] on span "Footer Skadi" at bounding box center [85, 98] width 61 height 11
select select "rem"
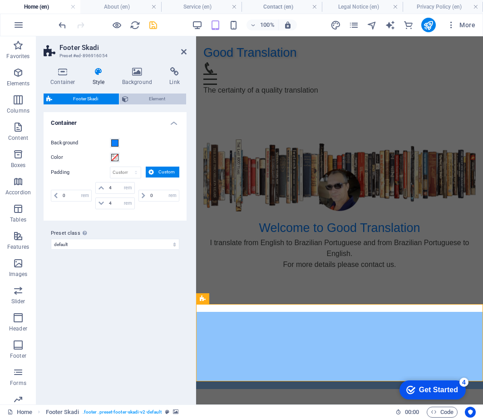
click at [152, 98] on span "Element" at bounding box center [157, 98] width 53 height 11
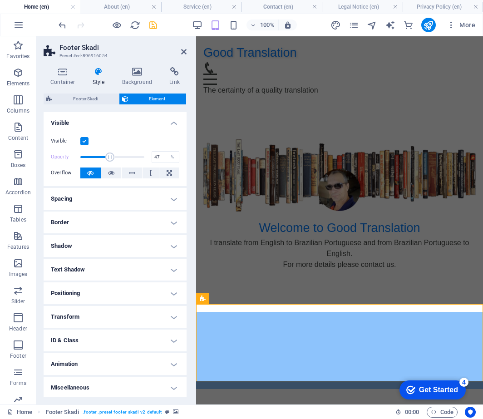
click at [84, 140] on label at bounding box center [84, 141] width 8 height 8
click at [0, 0] on input "Visible" at bounding box center [0, 0] width 0 height 0
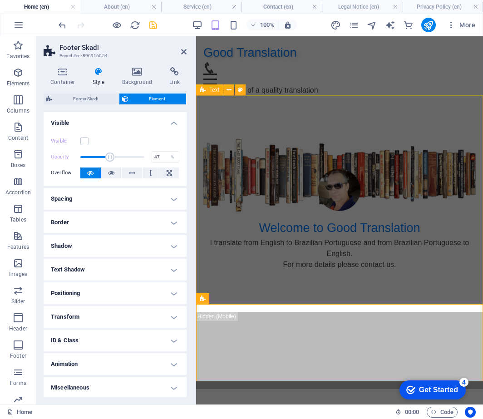
click at [226, 284] on div "Welcome to Good Translation I translate from English to Brazilian Portuguese an…" at bounding box center [339, 207] width 287 height 209
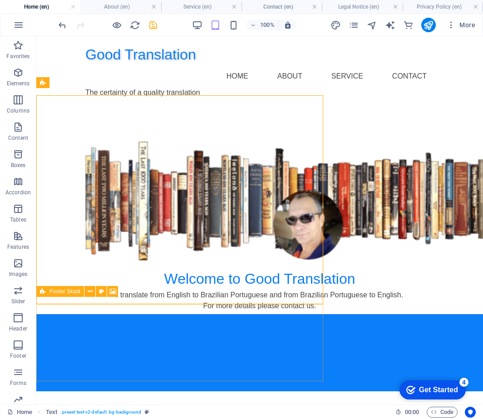
click at [223, 314] on div at bounding box center [259, 352] width 447 height 77
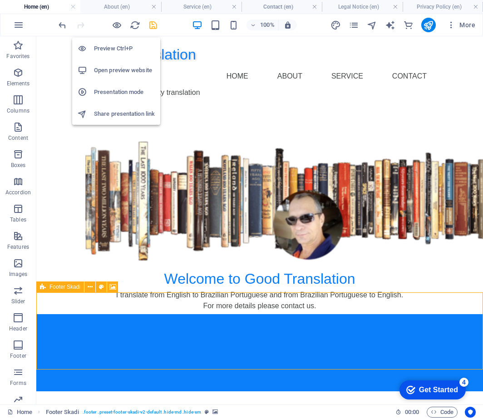
click at [110, 68] on h6 "Open preview website" at bounding box center [124, 70] width 61 height 11
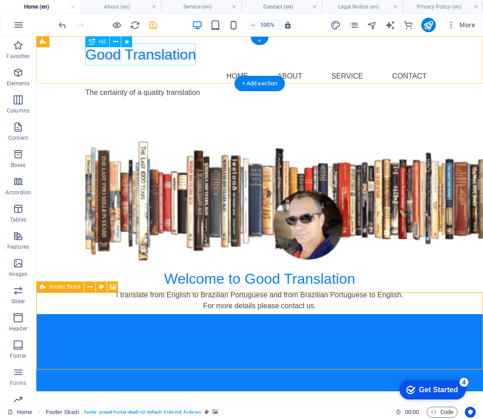
click at [112, 58] on div "Good Translation" at bounding box center [259, 55] width 349 height 22
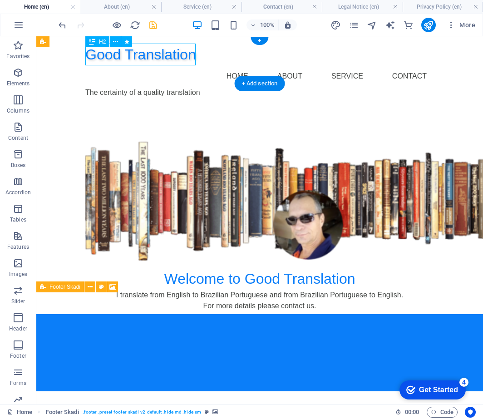
click at [112, 58] on div "Good Translation" at bounding box center [259, 55] width 349 height 22
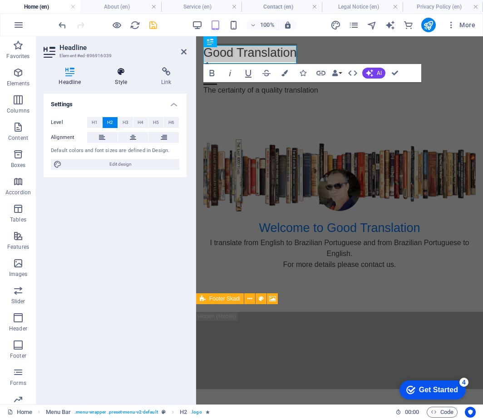
click at [123, 78] on h4 "Style" at bounding box center [123, 76] width 46 height 19
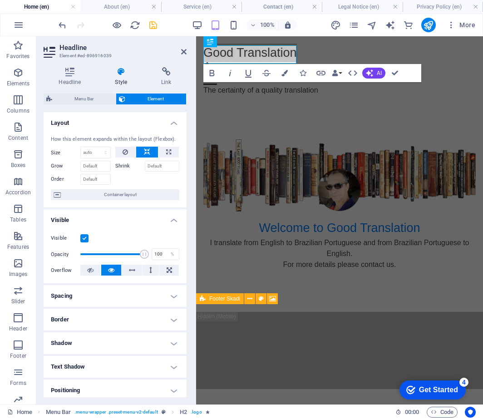
click at [86, 240] on label at bounding box center [84, 238] width 8 height 8
click at [0, 0] on input "Visible" at bounding box center [0, 0] width 0 height 0
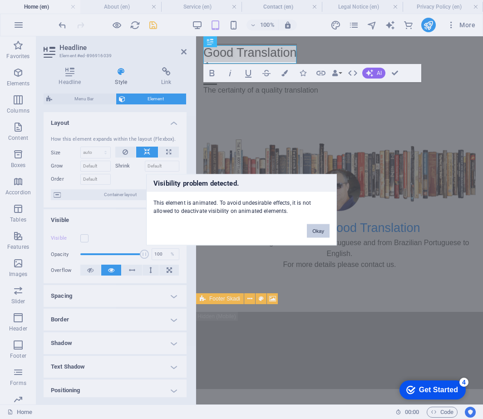
click at [318, 231] on button "Okay" at bounding box center [318, 231] width 23 height 14
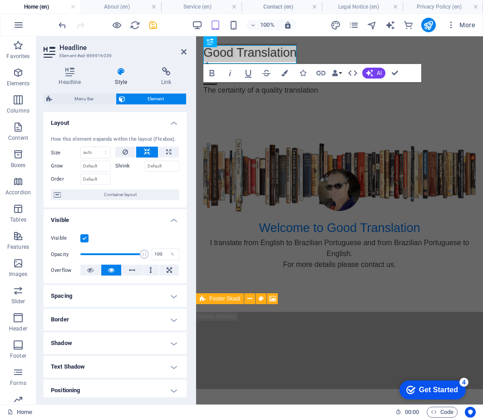
drag, startPoint x: 184, startPoint y: 222, endPoint x: 176, endPoint y: 307, distance: 85.2
click at [176, 307] on ul "Layout How this element expands within the layout (Flexbox). Size Default auto …" at bounding box center [115, 304] width 143 height 384
drag, startPoint x: 184, startPoint y: 292, endPoint x: 175, endPoint y: 343, distance: 51.2
click at [173, 347] on ul "Layout How this element expands within the layout (Flexbox). Size Default auto …" at bounding box center [115, 304] width 143 height 384
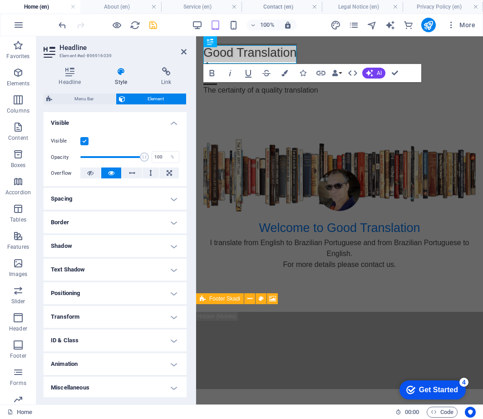
scroll to position [98, 0]
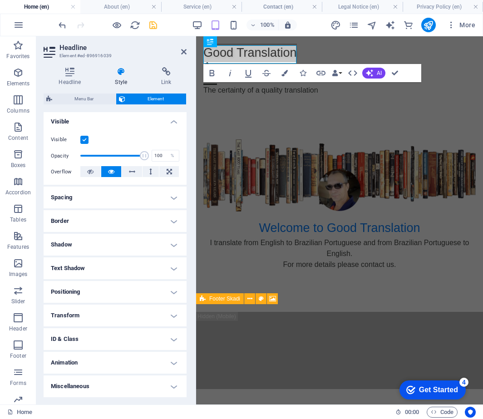
click at [172, 363] on h4 "Animation" at bounding box center [115, 363] width 143 height 22
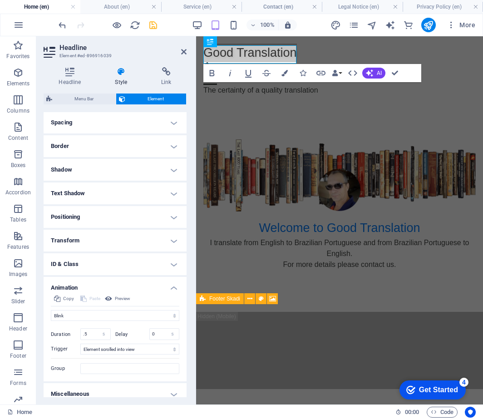
scroll to position [181, 0]
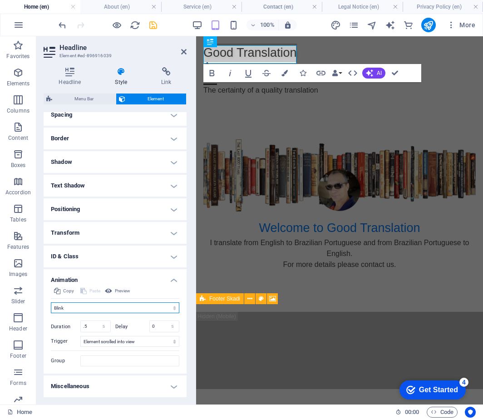
click at [173, 306] on select "Don't animate Show / Hide Slide up/down Zoom in/out Slide left to right Slide r…" at bounding box center [115, 307] width 128 height 11
select select "none"
click at [51, 313] on select "Don't animate Show / Hide Slide up/down Zoom in/out Slide left to right Slide r…" at bounding box center [115, 307] width 128 height 11
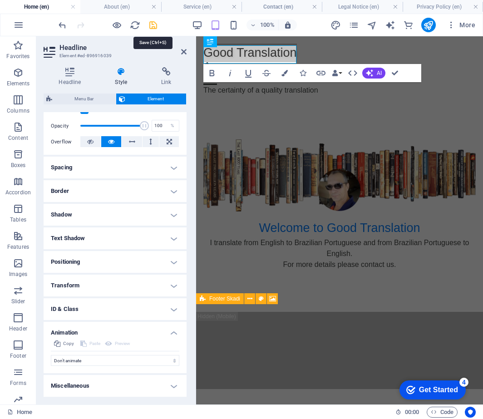
click at [155, 25] on icon "save" at bounding box center [153, 25] width 10 height 10
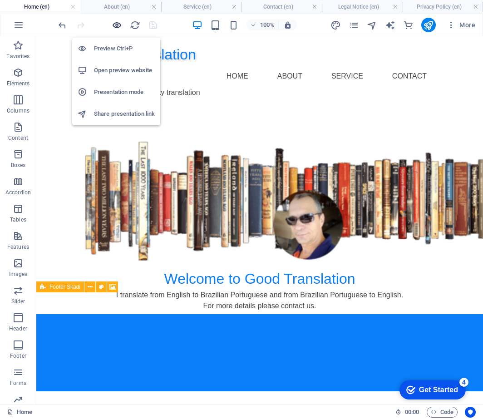
click at [116, 27] on icon "button" at bounding box center [117, 25] width 10 height 10
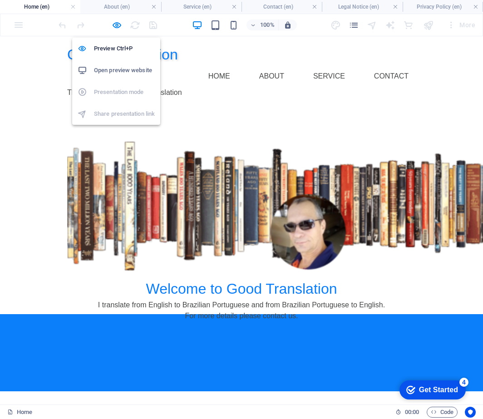
click at [114, 74] on h6 "Open preview website" at bounding box center [124, 70] width 61 height 11
click at [116, 26] on icon "button" at bounding box center [117, 25] width 10 height 10
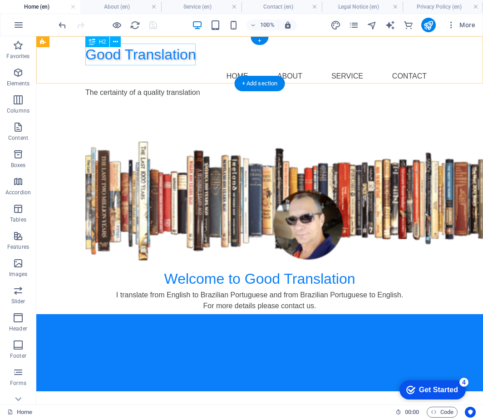
click at [129, 56] on div "Good Translation" at bounding box center [259, 55] width 349 height 22
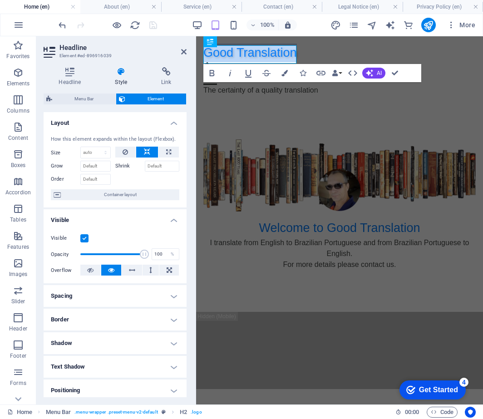
scroll to position [128, 0]
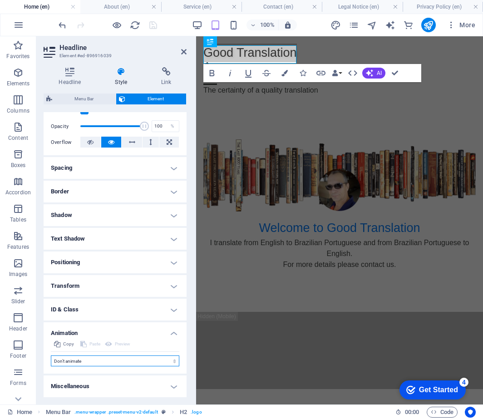
click at [173, 360] on select "Don't animate Show / Hide Slide up/down Zoom in/out Slide left to right Slide r…" at bounding box center [115, 360] width 128 height 11
select select "flash"
click at [51, 355] on select "Don't animate Show / Hide Slide up/down Zoom in/out Slide left to right Slide r…" at bounding box center [115, 360] width 128 height 11
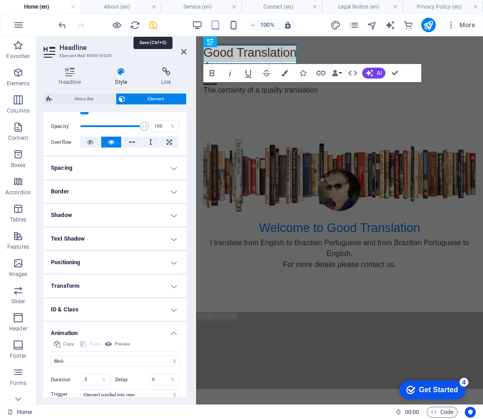
click at [153, 27] on icon "save" at bounding box center [153, 25] width 10 height 10
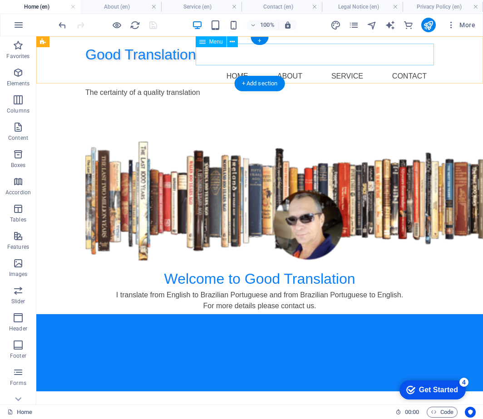
click at [239, 65] on nav "Home About Service Contact" at bounding box center [259, 76] width 349 height 22
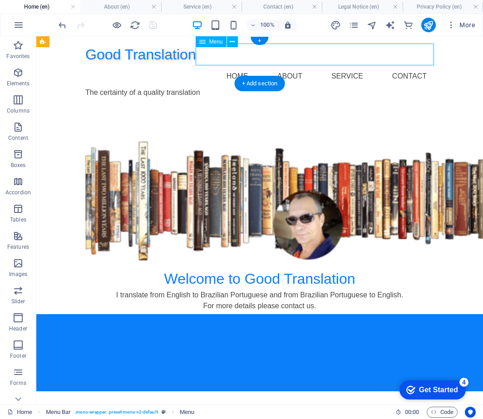
click at [296, 65] on nav "Home About Service Contact" at bounding box center [259, 76] width 349 height 22
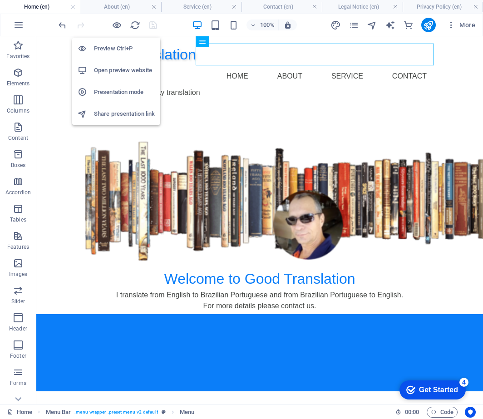
click at [114, 70] on h6 "Open preview website" at bounding box center [124, 70] width 61 height 11
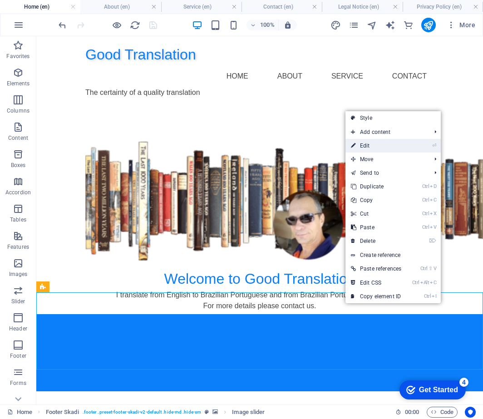
click at [383, 144] on link "⏎ Edit" at bounding box center [375, 146] width 61 height 14
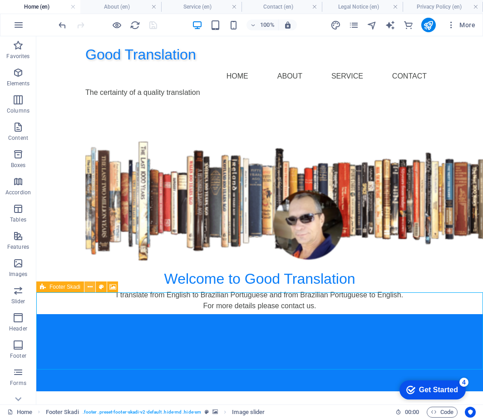
click at [91, 288] on icon at bounding box center [90, 287] width 5 height 10
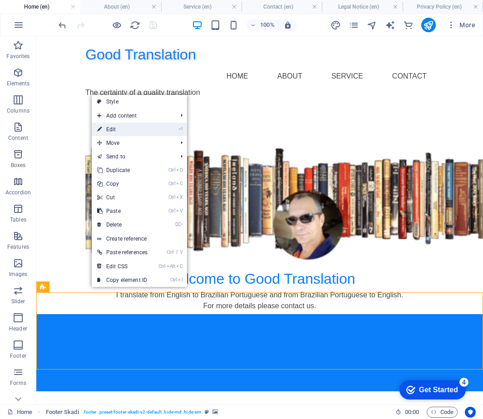
click at [141, 129] on link "⏎ Edit" at bounding box center [122, 130] width 61 height 14
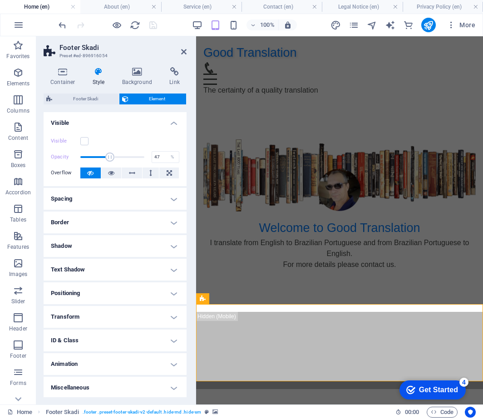
click at [170, 293] on h4 "Positioning" at bounding box center [115, 293] width 143 height 22
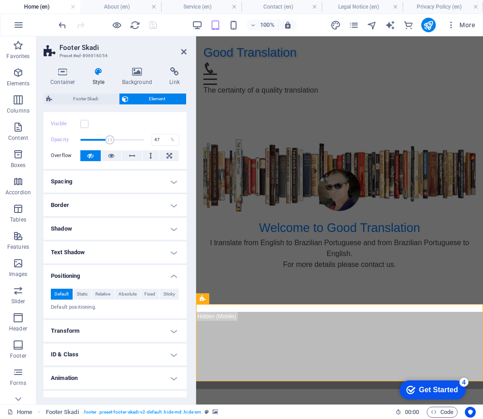
scroll to position [33, 0]
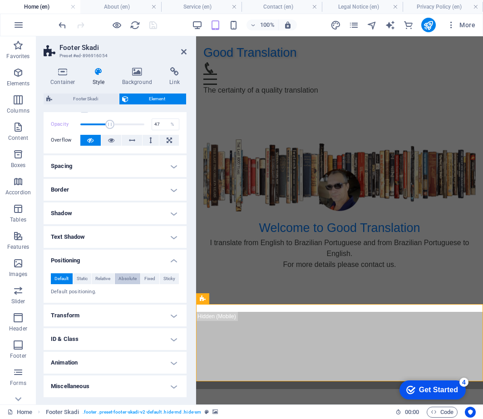
click at [123, 278] on span "Absolute" at bounding box center [127, 278] width 18 height 11
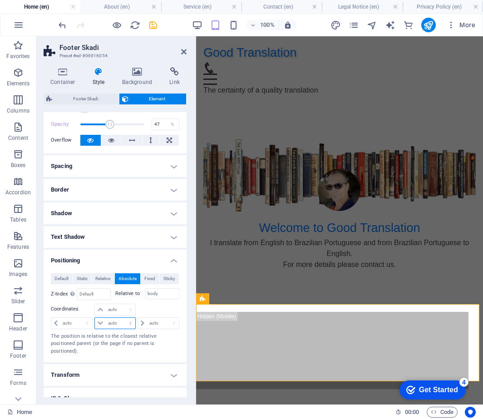
click at [130, 324] on select "auto px rem % em" at bounding box center [115, 323] width 40 height 11
select select "px"
click at [121, 318] on select "auto px rem % em" at bounding box center [115, 323] width 40 height 11
type input "0"
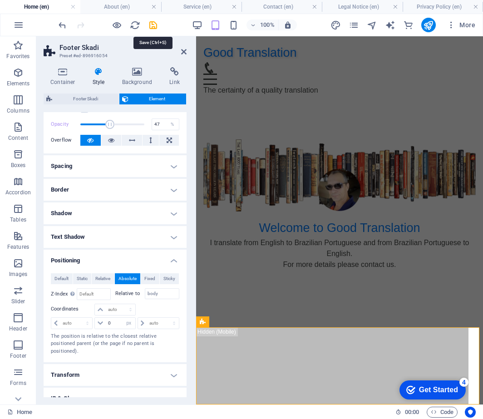
click at [153, 23] on icon "save" at bounding box center [153, 25] width 10 height 10
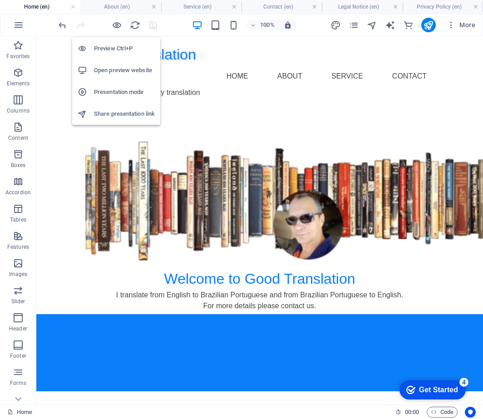
click at [115, 49] on h6 "Preview Ctrl+P" at bounding box center [124, 48] width 61 height 11
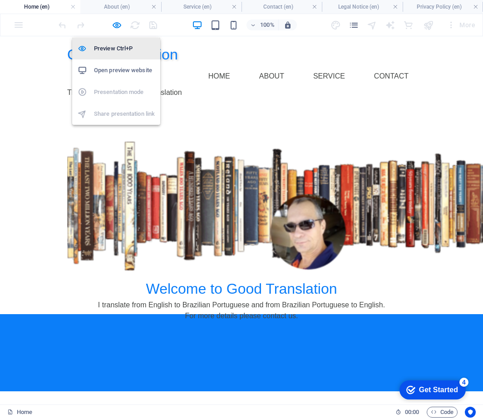
click at [112, 48] on h6 "Preview Ctrl+P" at bounding box center [124, 48] width 61 height 11
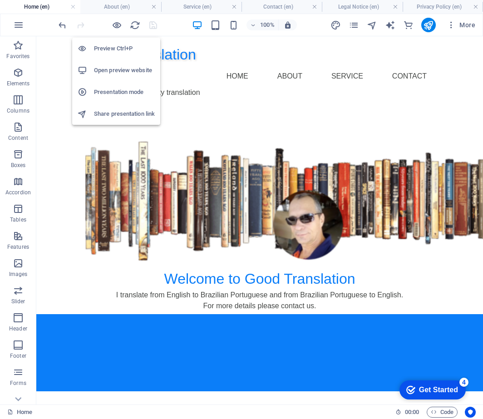
click at [112, 48] on h6 "Preview Ctrl+P" at bounding box center [124, 48] width 61 height 11
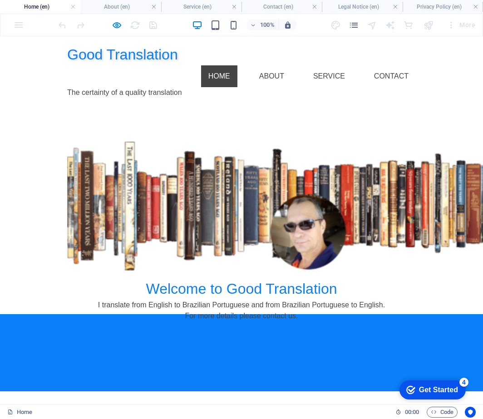
click at [232, 65] on link "Home" at bounding box center [219, 76] width 36 height 22
click at [266, 65] on link "About" at bounding box center [271, 76] width 39 height 22
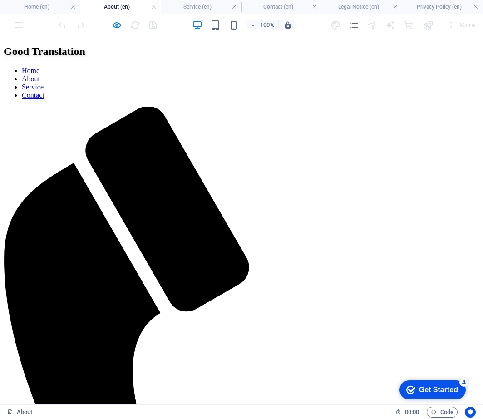
click at [39, 67] on link "Home" at bounding box center [31, 71] width 18 height 8
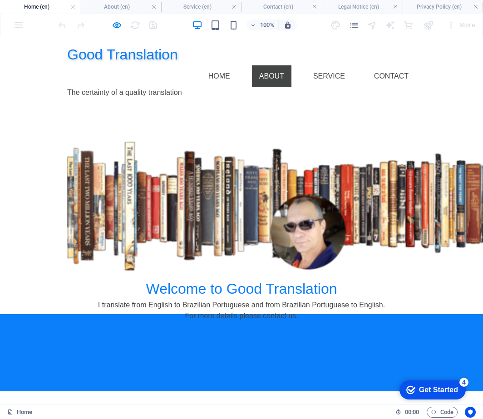
click at [280, 65] on link "About" at bounding box center [271, 76] width 39 height 22
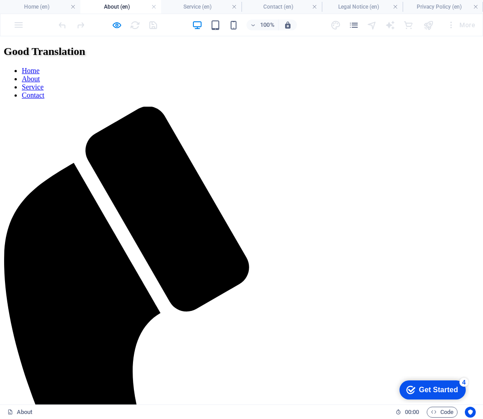
click at [44, 83] on link "Service" at bounding box center [33, 87] width 22 height 8
click at [44, 91] on link "Contact" at bounding box center [33, 95] width 23 height 8
click at [44, 83] on link "Service" at bounding box center [33, 87] width 22 height 8
click at [40, 75] on link "About" at bounding box center [31, 79] width 18 height 8
click at [39, 67] on link "Home" at bounding box center [31, 71] width 18 height 8
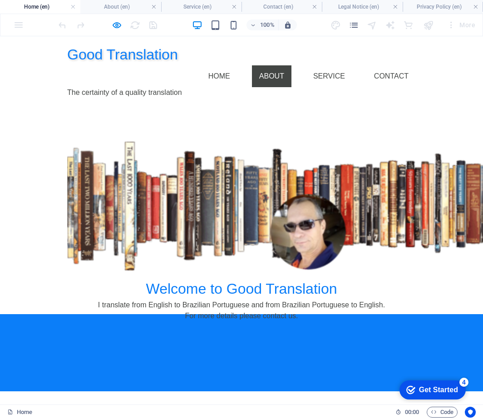
click at [281, 65] on link "About" at bounding box center [271, 76] width 39 height 22
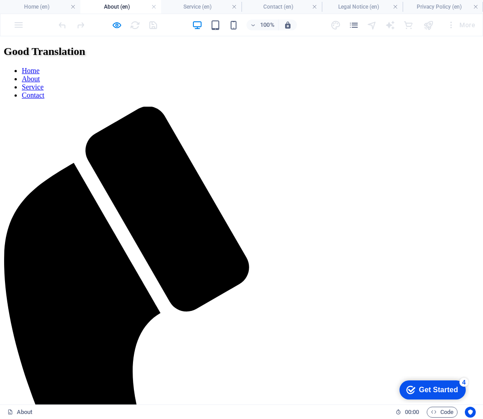
click at [44, 83] on link "Service" at bounding box center [33, 87] width 22 height 8
click at [44, 91] on link "Contact" at bounding box center [33, 95] width 23 height 8
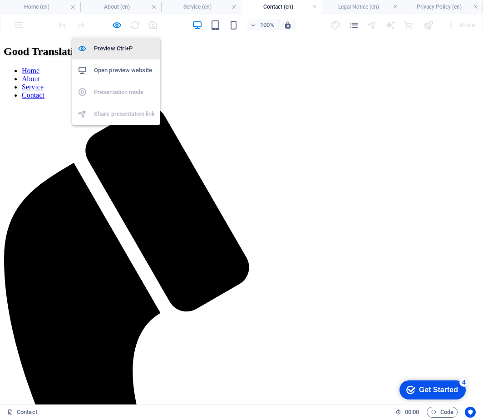
click at [116, 45] on h6 "Preview Ctrl+P" at bounding box center [124, 48] width 61 height 11
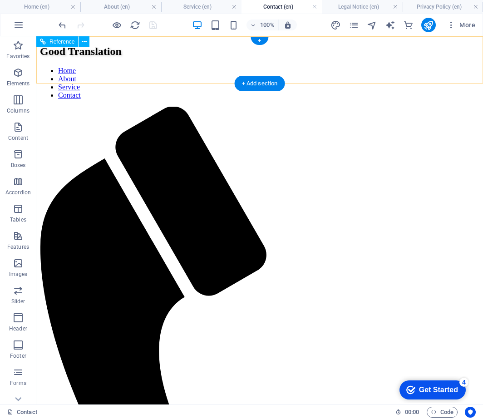
click at [302, 67] on nav "Home About Service Contact" at bounding box center [259, 83] width 439 height 33
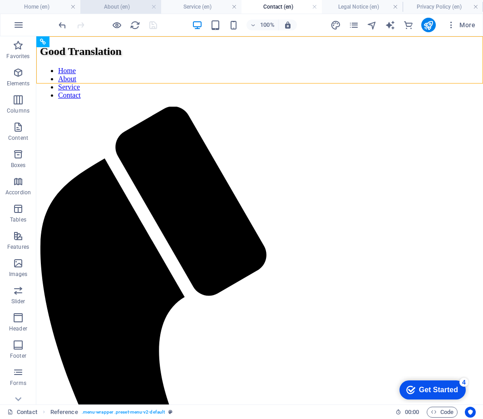
click at [119, 6] on h4 "About (en)" at bounding box center [120, 7] width 80 height 10
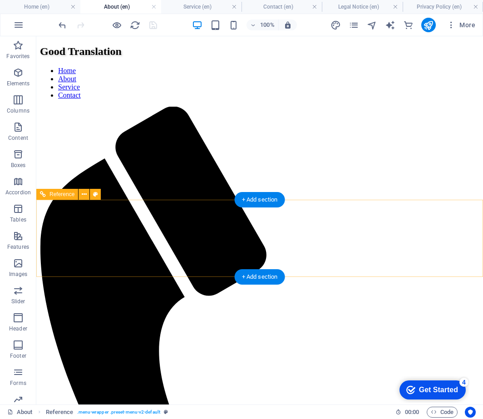
select select "rem"
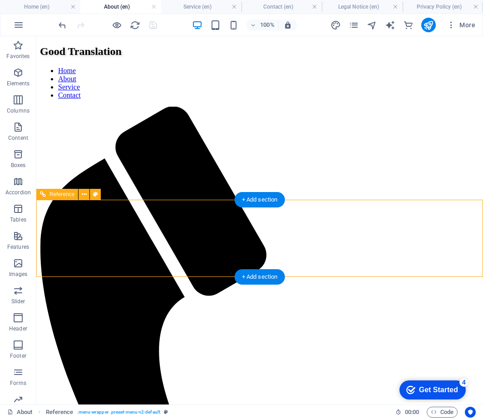
select select "rem"
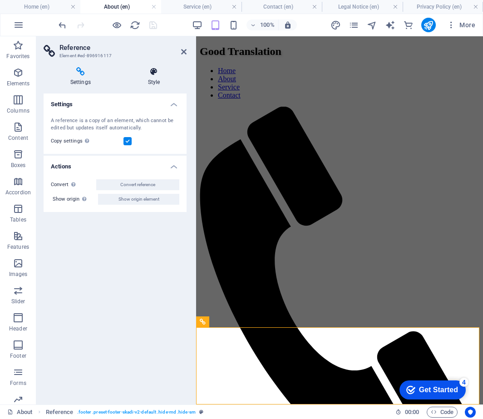
click at [157, 79] on h4 "Style" at bounding box center [153, 76] width 65 height 19
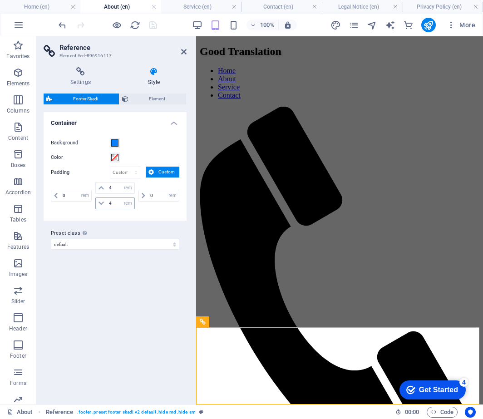
click at [101, 205] on icon at bounding box center [100, 203] width 5 height 5
click at [130, 204] on select "px rem % vh vw" at bounding box center [128, 203] width 13 height 11
select select "px"
click at [122, 198] on select "px rem % vh vw" at bounding box center [128, 203] width 13 height 11
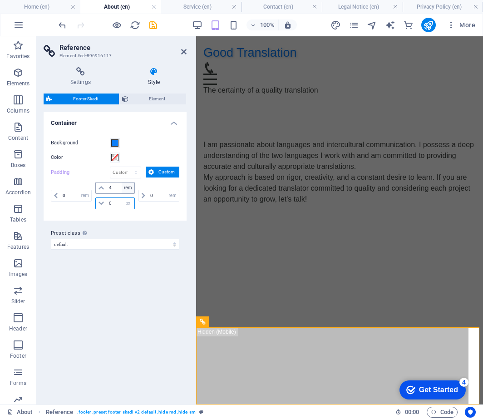
type input "0"
click at [129, 188] on select "px rem % vh vw" at bounding box center [128, 187] width 13 height 11
click at [131, 187] on select "px rem % vh vw" at bounding box center [128, 187] width 13 height 11
click at [176, 245] on select "default Add preset class" at bounding box center [115, 244] width 128 height 11
click at [144, 308] on div "Variants Default Container Background Color Padding px rem % vh vw Custom Custo…" at bounding box center [115, 254] width 143 height 285
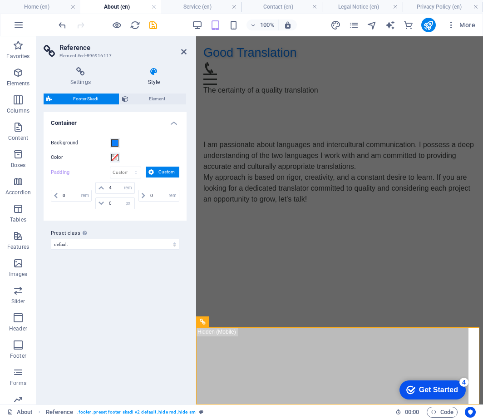
click at [246, 241] on html "Good Translation Home About Service Contact The certainty of a quality translat…" at bounding box center [339, 138] width 287 height 205
click at [187, 53] on aside "Reference Element #ed-896916117 Settings Style Settings A reference is a copy o…" at bounding box center [116, 220] width 160 height 368
click at [184, 52] on icon at bounding box center [183, 51] width 5 height 7
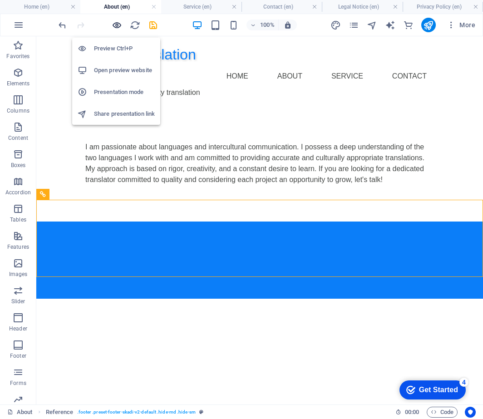
click at [118, 26] on icon "button" at bounding box center [117, 25] width 10 height 10
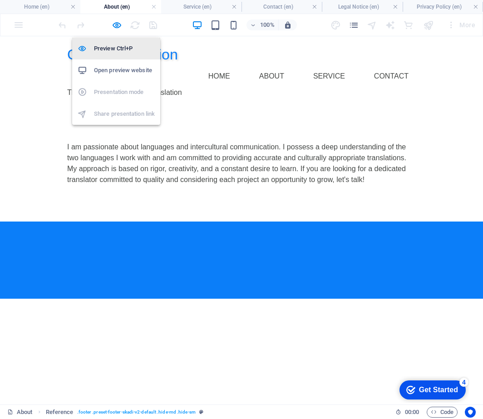
click at [117, 46] on h6 "Preview Ctrl+P" at bounding box center [124, 48] width 61 height 11
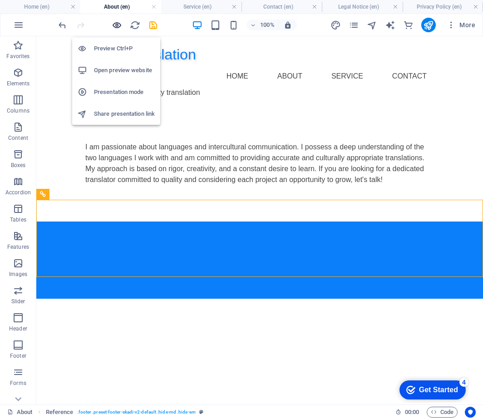
click at [117, 25] on icon "button" at bounding box center [117, 25] width 10 height 10
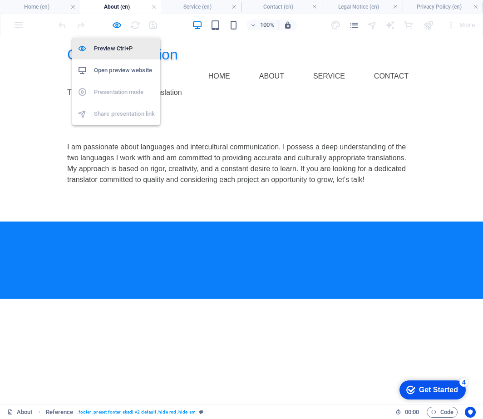
click at [117, 47] on h6 "Preview Ctrl+P" at bounding box center [124, 48] width 61 height 11
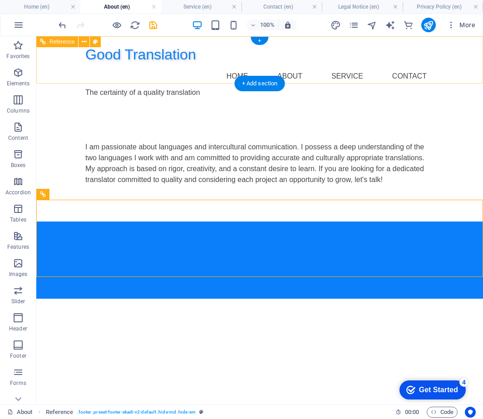
click at [243, 65] on nav "Home About Service Contact" at bounding box center [259, 76] width 349 height 22
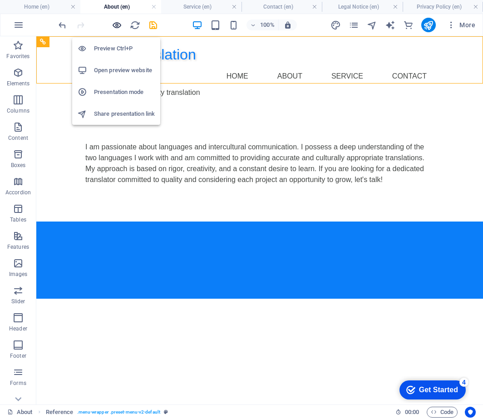
click at [121, 26] on icon "button" at bounding box center [117, 25] width 10 height 10
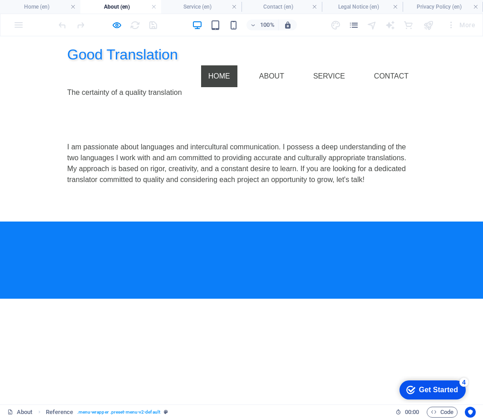
click at [226, 65] on link "Home" at bounding box center [219, 76] width 36 height 22
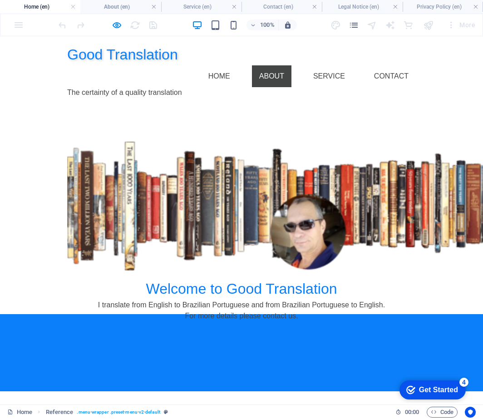
click at [291, 65] on link "About" at bounding box center [271, 76] width 39 height 22
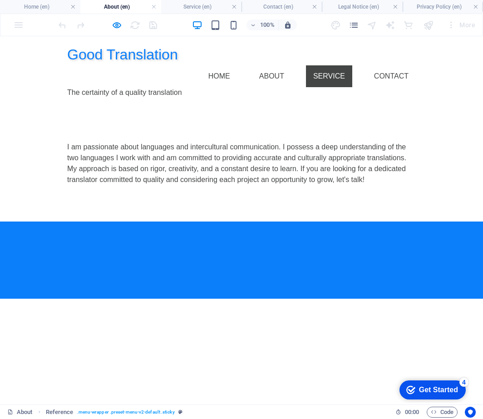
click at [326, 65] on link "Service" at bounding box center [329, 76] width 46 height 22
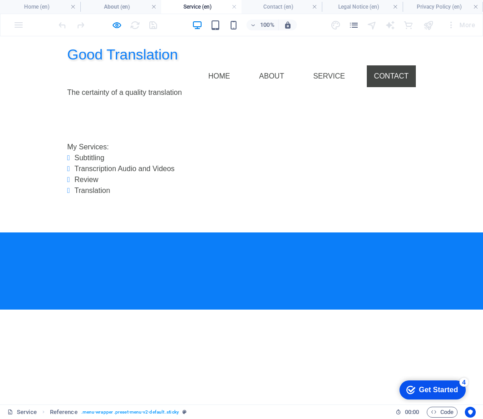
click at [378, 65] on link "Contact" at bounding box center [391, 76] width 49 height 22
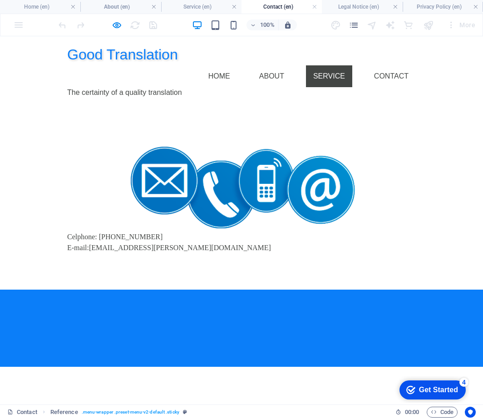
click at [332, 65] on link "Service" at bounding box center [329, 76] width 46 height 22
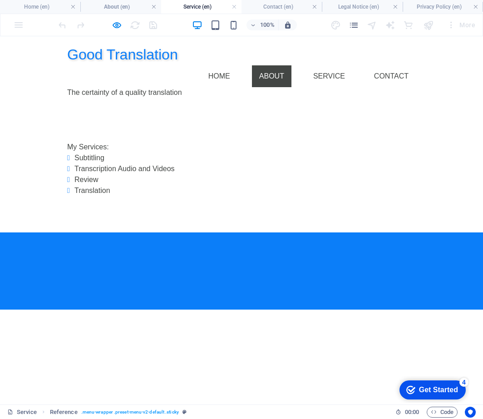
click at [278, 65] on link "About" at bounding box center [271, 76] width 39 height 22
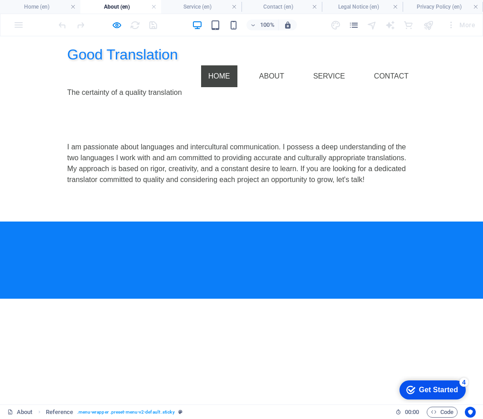
click at [221, 65] on link "Home" at bounding box center [219, 76] width 36 height 22
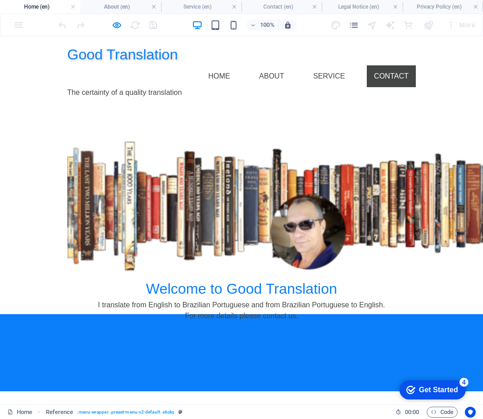
click at [395, 65] on link "Contact" at bounding box center [391, 76] width 49 height 22
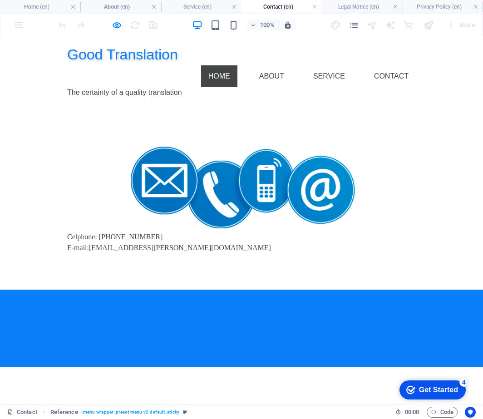
click at [226, 65] on link "Home" at bounding box center [219, 76] width 36 height 22
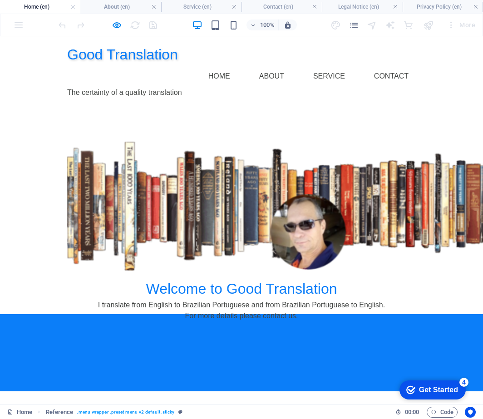
click at [121, 314] on div at bounding box center [241, 314] width 483 height 0
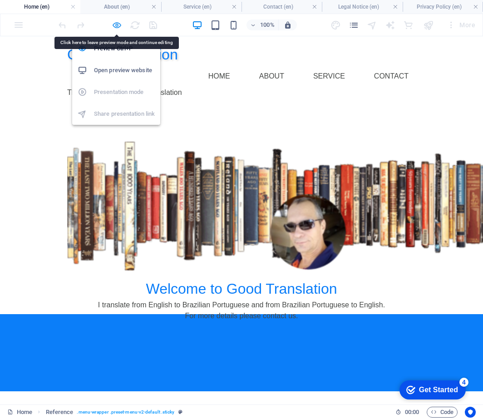
click at [115, 23] on icon "button" at bounding box center [117, 25] width 10 height 10
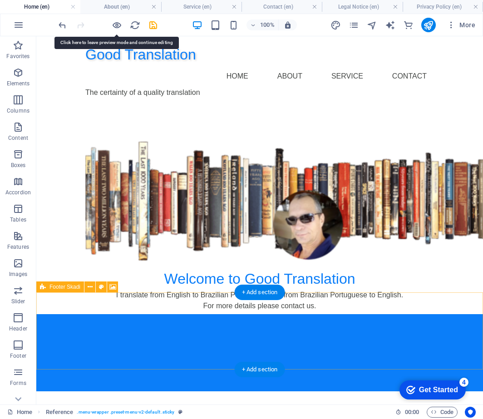
click at [155, 314] on div at bounding box center [259, 352] width 447 height 77
select select "px"
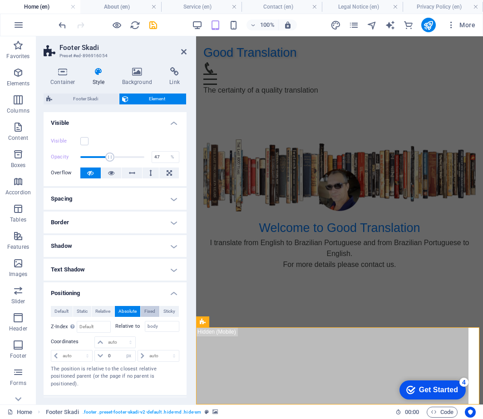
click at [147, 311] on span "Fixed" at bounding box center [149, 311] width 11 height 11
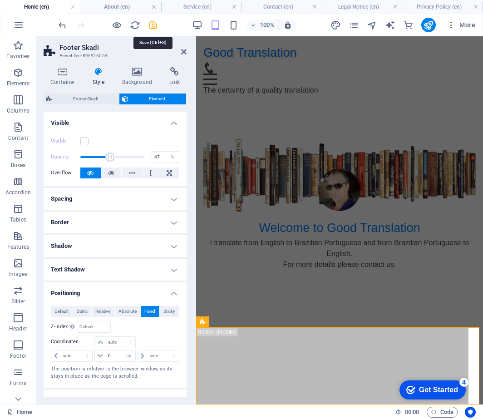
click at [154, 26] on icon "save" at bounding box center [153, 25] width 10 height 10
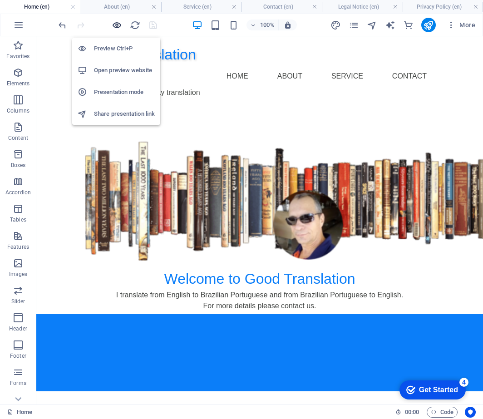
click at [114, 23] on icon "button" at bounding box center [117, 25] width 10 height 10
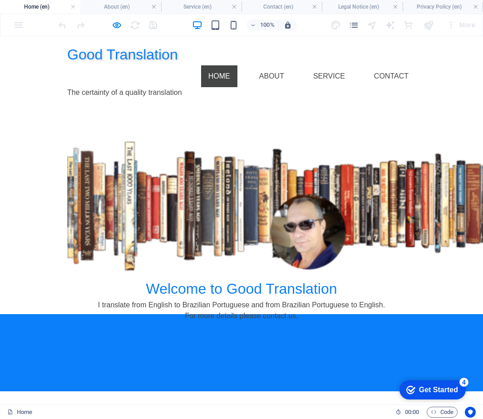
click at [221, 65] on link "Home" at bounding box center [219, 76] width 36 height 22
click at [278, 65] on link "About" at bounding box center [271, 76] width 39 height 22
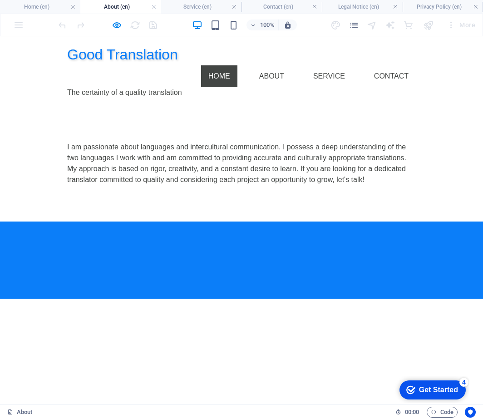
click at [231, 65] on link "Home" at bounding box center [219, 76] width 36 height 22
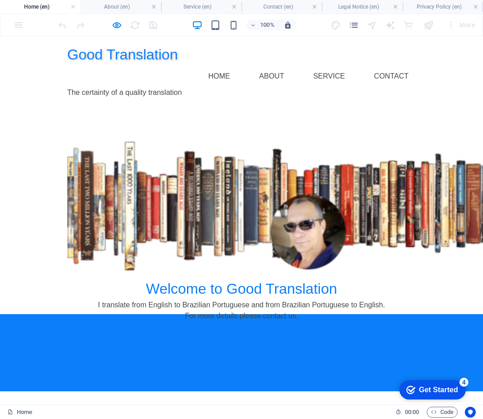
click at [231, 65] on link "Home" at bounding box center [219, 76] width 36 height 22
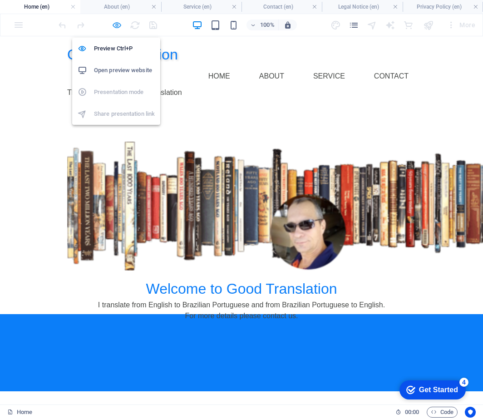
click at [115, 25] on icon "button" at bounding box center [117, 25] width 10 height 10
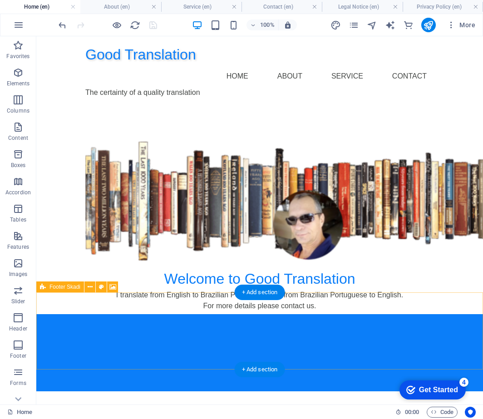
click at [182, 314] on div at bounding box center [259, 352] width 447 height 77
select select "px"
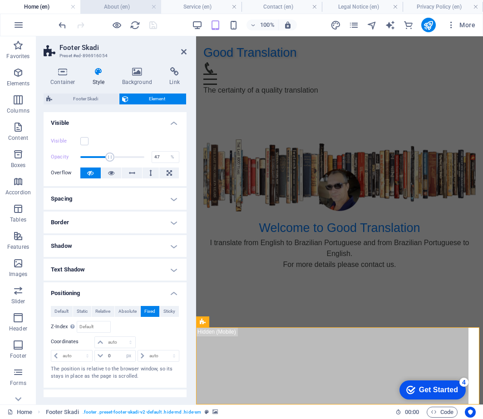
click at [125, 7] on h4 "About (en)" at bounding box center [120, 7] width 80 height 10
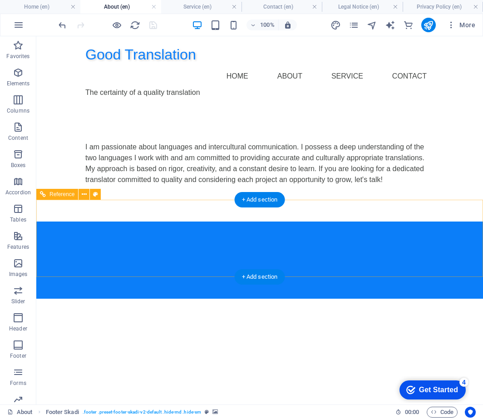
click at [169, 226] on div at bounding box center [259, 259] width 447 height 77
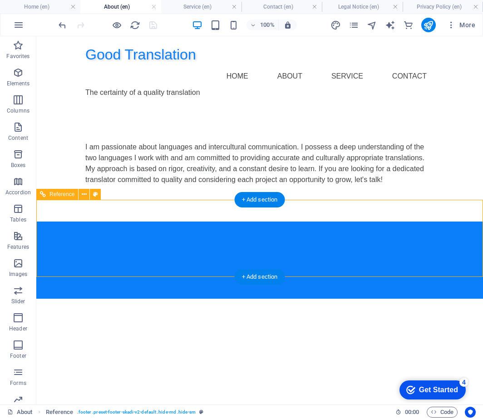
click at [169, 226] on div at bounding box center [259, 259] width 447 height 77
select select "rem"
select select "px"
select select "rem"
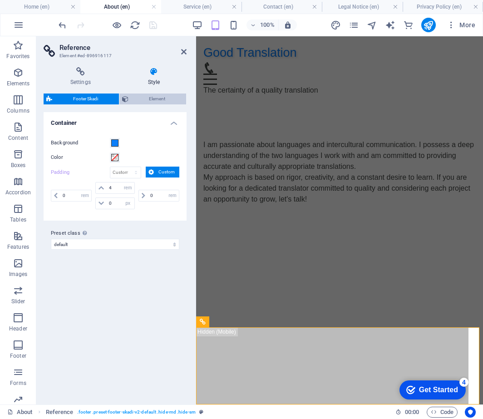
click at [148, 99] on span "Element" at bounding box center [157, 98] width 53 height 11
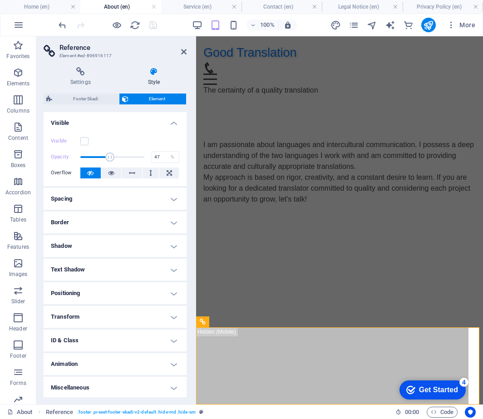
scroll to position [1, 0]
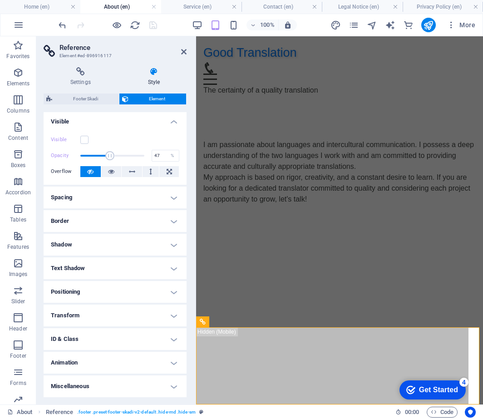
click at [165, 285] on h4 "Positioning" at bounding box center [115, 292] width 143 height 22
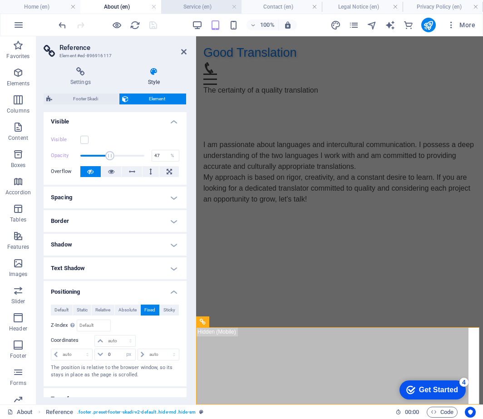
click at [199, 7] on h4 "Service (en)" at bounding box center [201, 7] width 80 height 10
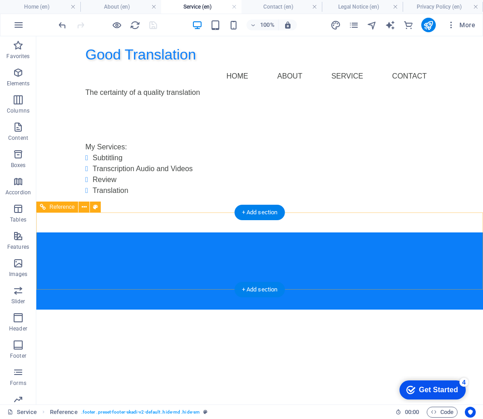
click at [188, 232] on div at bounding box center [259, 270] width 447 height 77
select select "rem"
select select "px"
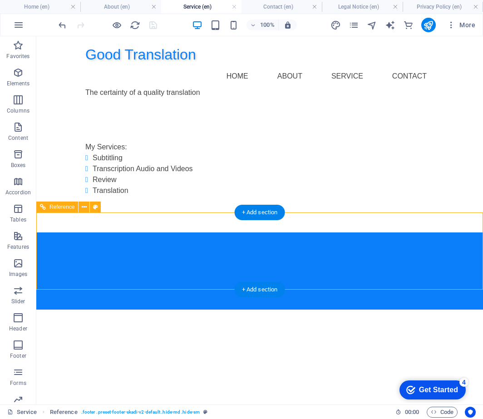
select select "rem"
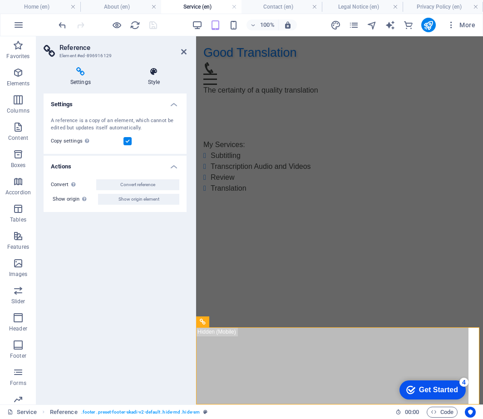
click at [158, 73] on icon at bounding box center [153, 71] width 65 height 9
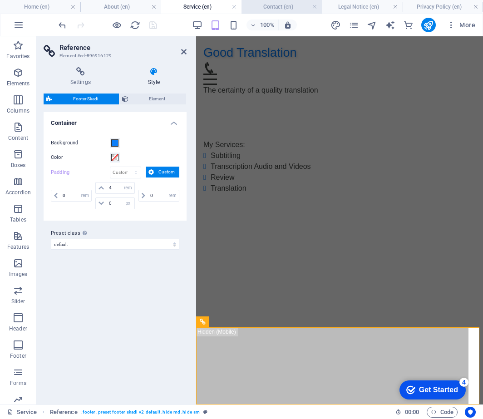
click at [293, 9] on h4 "Contact (en)" at bounding box center [281, 7] width 80 height 10
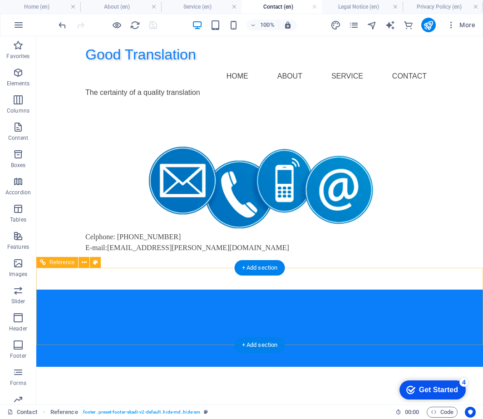
click at [366, 291] on div at bounding box center [259, 328] width 447 height 77
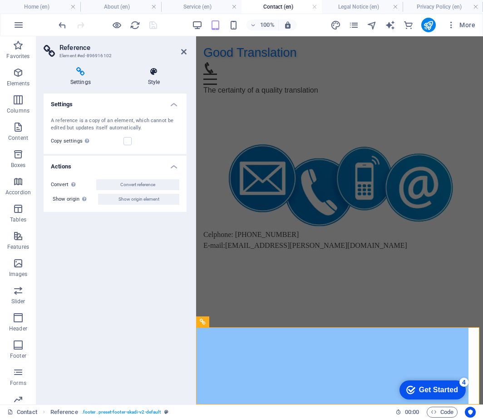
click at [152, 72] on icon at bounding box center [153, 71] width 65 height 9
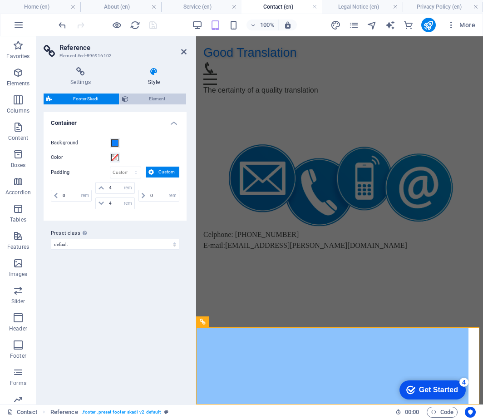
click at [153, 100] on span "Element" at bounding box center [157, 98] width 53 height 11
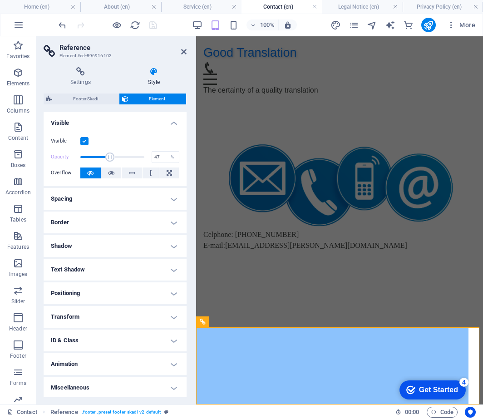
click at [170, 290] on h4 "Positioning" at bounding box center [115, 293] width 143 height 22
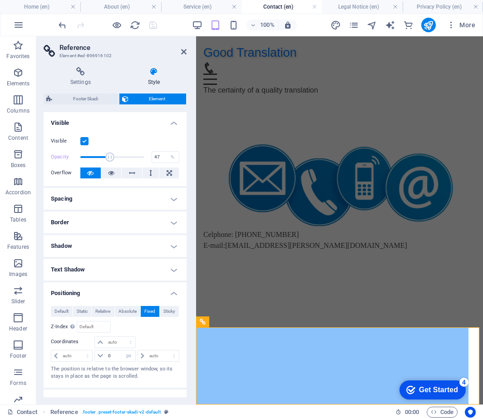
click at [173, 223] on h4 "Border" at bounding box center [115, 222] width 143 height 22
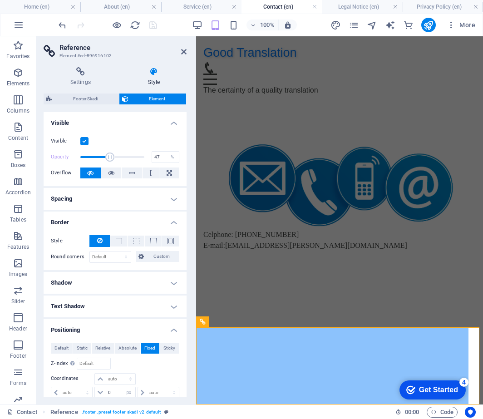
click at [173, 223] on h4 "Border" at bounding box center [115, 219] width 143 height 16
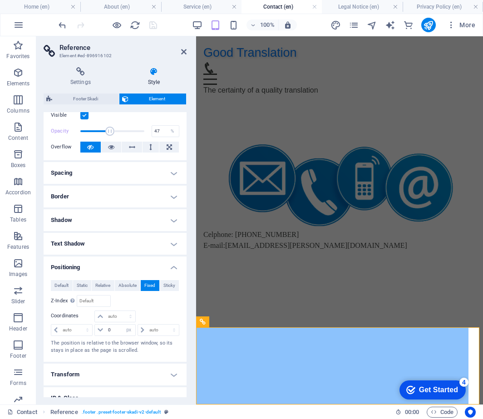
scroll to position [85, 0]
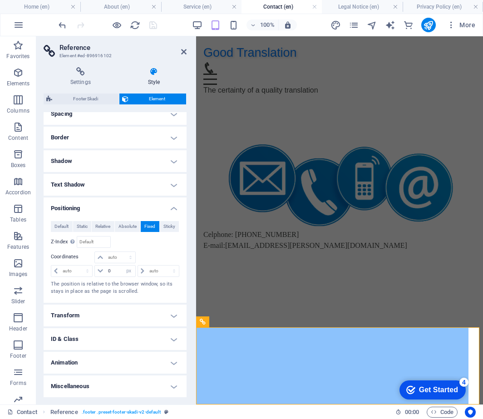
click at [172, 362] on h4 "Animation" at bounding box center [115, 363] width 143 height 22
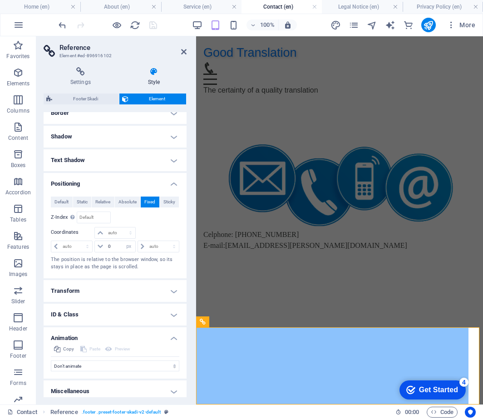
scroll to position [114, 0]
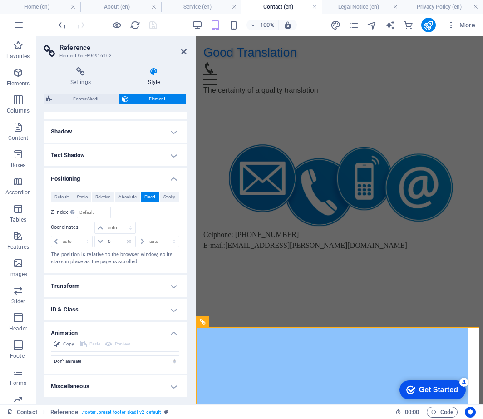
click at [172, 385] on h4 "Miscellaneous" at bounding box center [115, 386] width 143 height 22
drag, startPoint x: 184, startPoint y: 334, endPoint x: 187, endPoint y: 371, distance: 37.7
click at [187, 379] on div "Settings Style Settings A reference is a copy of an element, which cannot be ed…" at bounding box center [114, 232] width 157 height 344
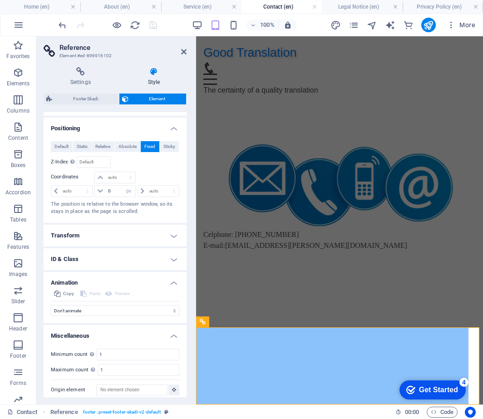
scroll to position [171, 0]
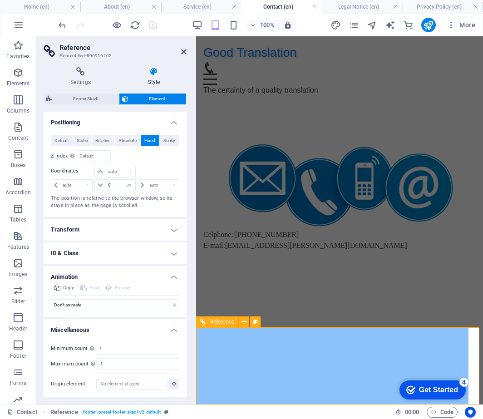
click at [214, 323] on span "Reference" at bounding box center [221, 321] width 25 height 5
click at [284, 287] on html "Good Translation Home About Service Contact The certainty of a quality translat…" at bounding box center [339, 161] width 287 height 251
click at [185, 49] on icon at bounding box center [183, 51] width 5 height 7
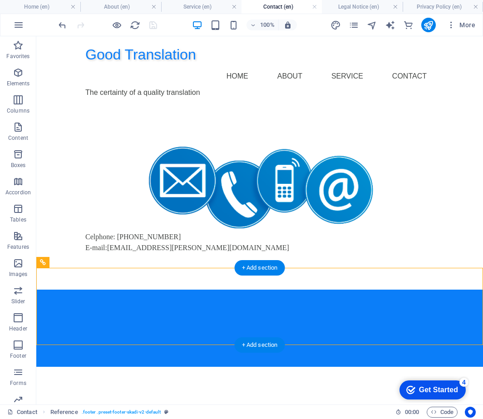
drag, startPoint x: 92, startPoint y: 299, endPoint x: 62, endPoint y: 293, distance: 30.5
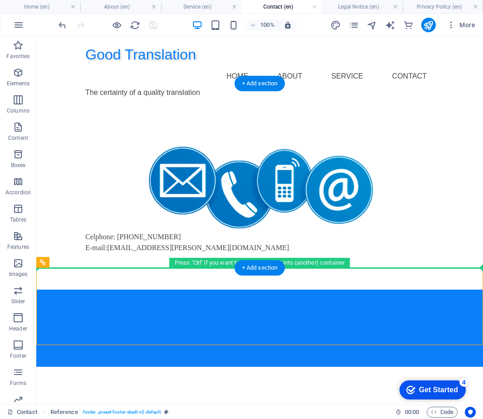
drag, startPoint x: 88, startPoint y: 298, endPoint x: 52, endPoint y: 218, distance: 86.9
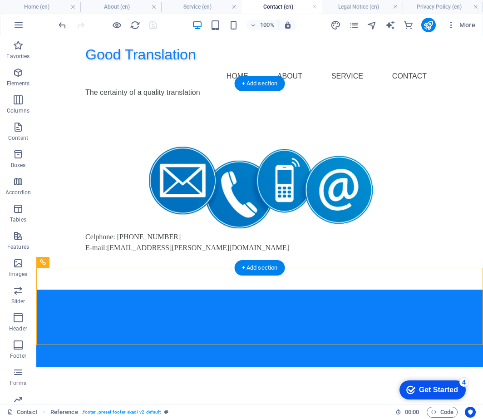
click at [76, 255] on div "Celphone: [PHONE_NUMBER] E-mail: [EMAIL_ADDRESS][PERSON_NAME][DOMAIN_NAME]" at bounding box center [259, 197] width 447 height 184
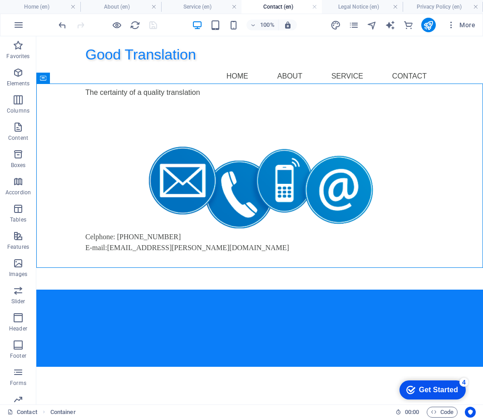
click at [440, 386] on div "Get Started" at bounding box center [438, 390] width 39 height 8
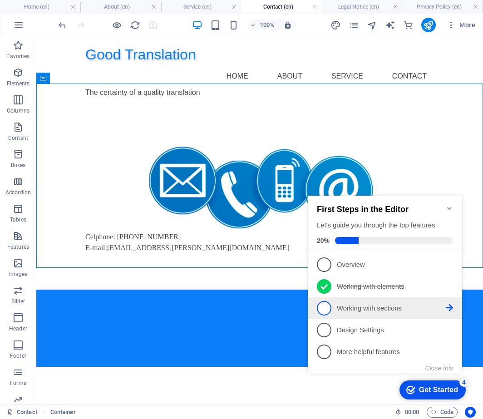
click at [371, 306] on p "Working with sections - incomplete" at bounding box center [391, 309] width 109 height 10
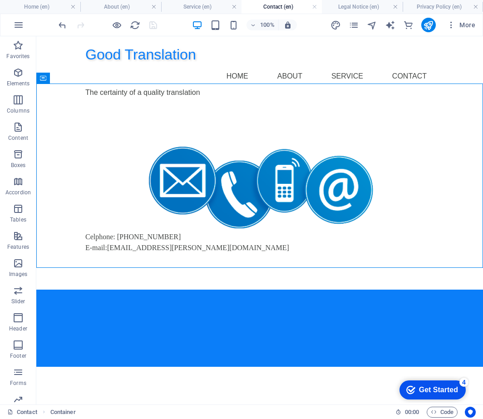
click at [445, 386] on div "Get Started" at bounding box center [438, 390] width 39 height 8
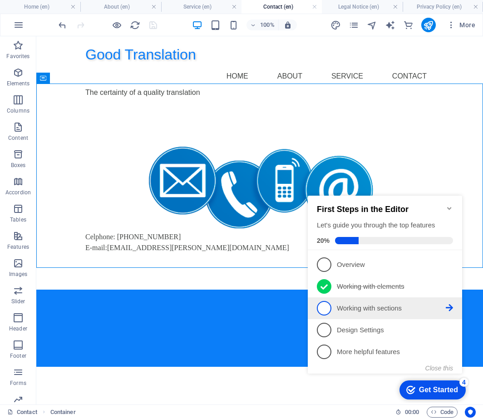
click at [451, 268] on icon at bounding box center [449, 263] width 7 height 7
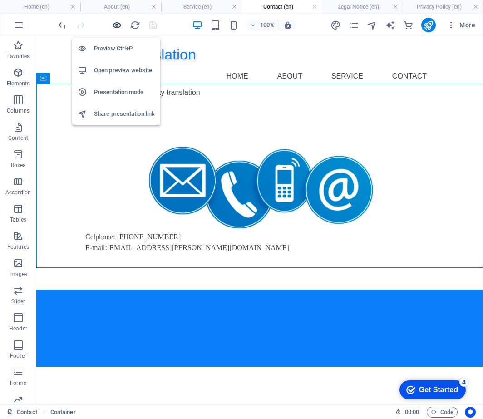
click at [114, 23] on icon "button" at bounding box center [117, 25] width 10 height 10
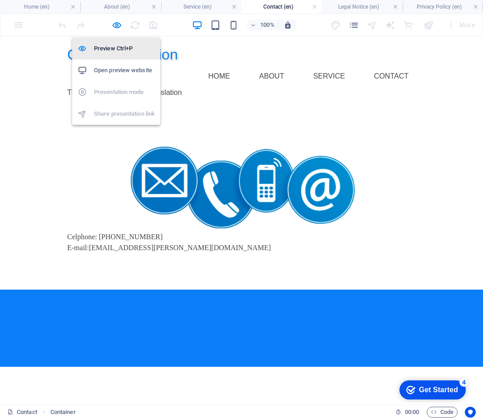
click at [118, 49] on h6 "Preview Ctrl+P" at bounding box center [124, 48] width 61 height 11
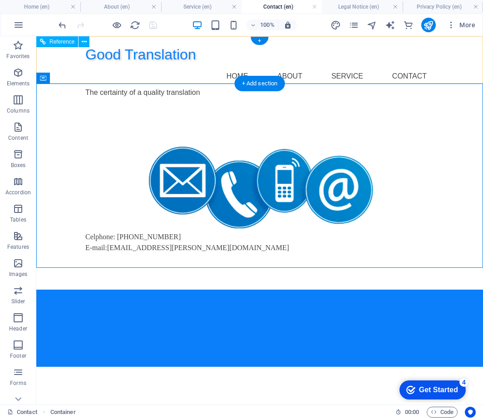
click at [244, 65] on nav "Home About Service Contact" at bounding box center [259, 76] width 349 height 22
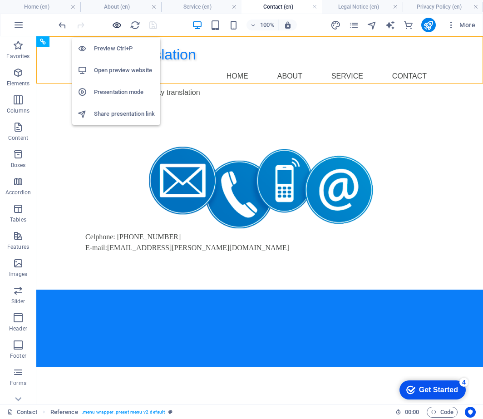
click at [114, 25] on icon "button" at bounding box center [117, 25] width 10 height 10
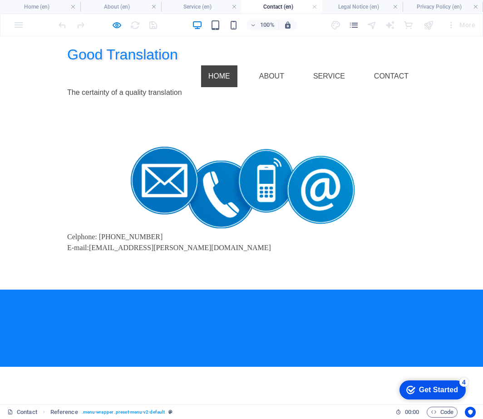
click at [234, 65] on link "Home" at bounding box center [219, 76] width 36 height 22
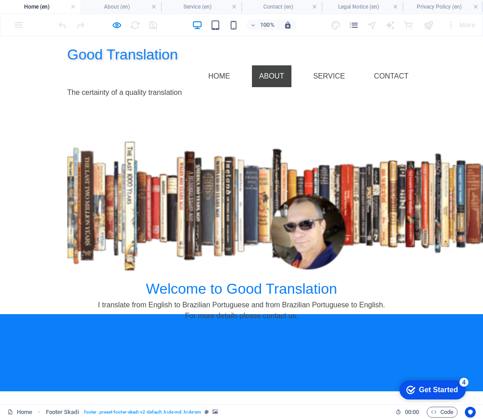
click at [280, 65] on link "About" at bounding box center [271, 76] width 39 height 22
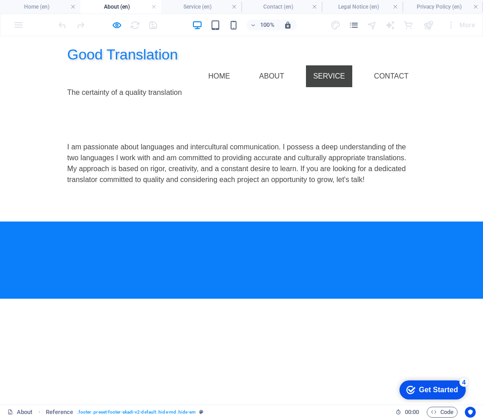
click at [324, 65] on link "Service" at bounding box center [329, 76] width 46 height 22
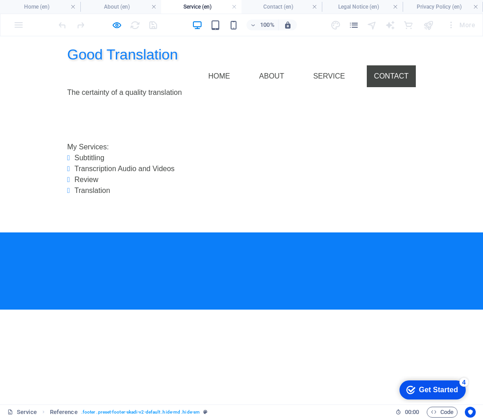
click at [383, 65] on link "Contact" at bounding box center [391, 76] width 49 height 22
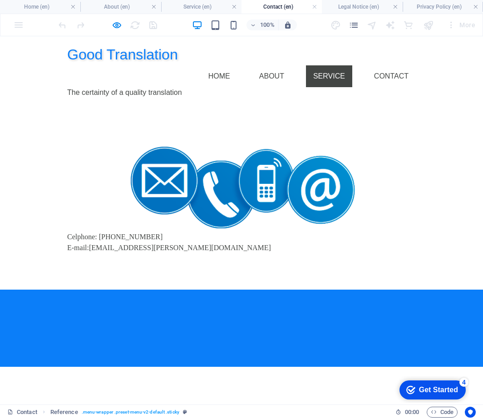
click at [335, 65] on link "Service" at bounding box center [329, 76] width 46 height 22
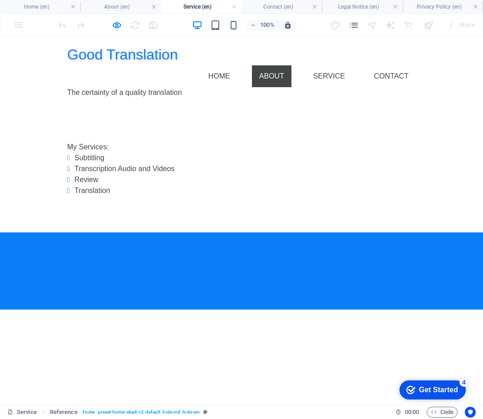
drag, startPoint x: 286, startPoint y: 53, endPoint x: 259, endPoint y: 53, distance: 27.7
click at [286, 65] on link "About" at bounding box center [271, 76] width 39 height 22
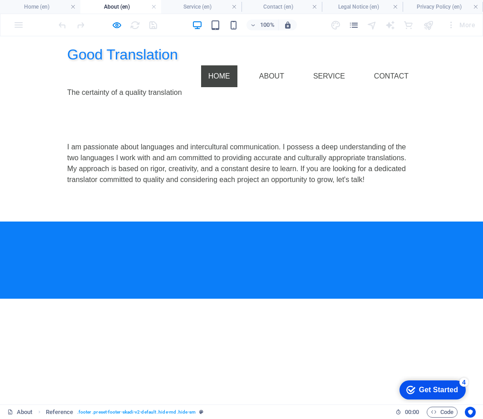
click at [231, 65] on link "Home" at bounding box center [219, 76] width 36 height 22
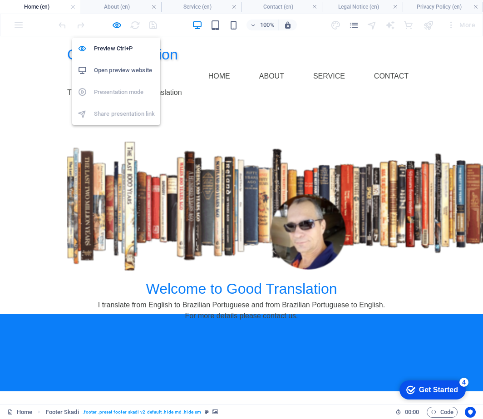
click at [124, 68] on h6 "Open preview website" at bounding box center [124, 70] width 61 height 11
click at [116, 23] on icon "button" at bounding box center [117, 25] width 10 height 10
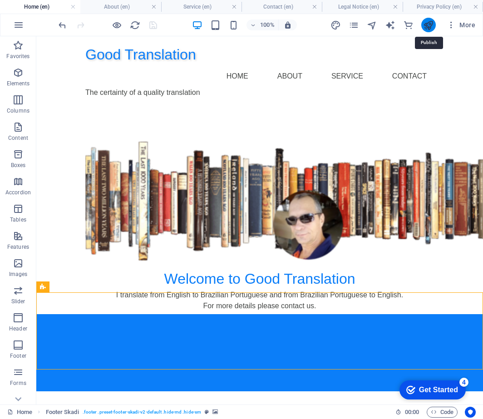
click at [429, 26] on icon "publish" at bounding box center [428, 25] width 10 height 10
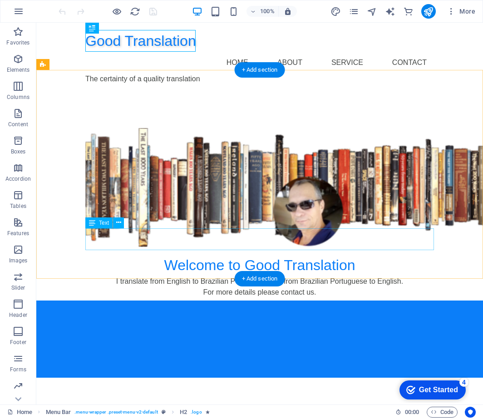
click at [314, 276] on div "I translate from English to Brazilian Portuguese and from Brazilian Portuguese …" at bounding box center [259, 287] width 349 height 22
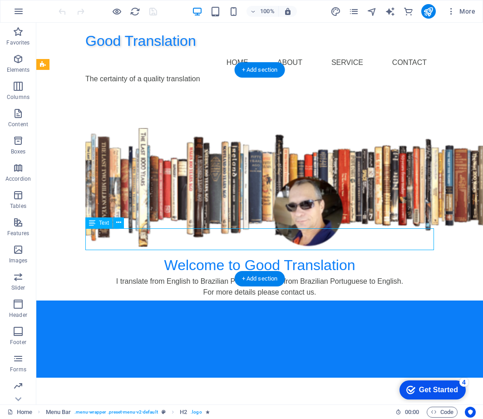
click at [314, 276] on div "I translate from English to Brazilian Portuguese and from Brazilian Portuguese …" at bounding box center [259, 287] width 349 height 22
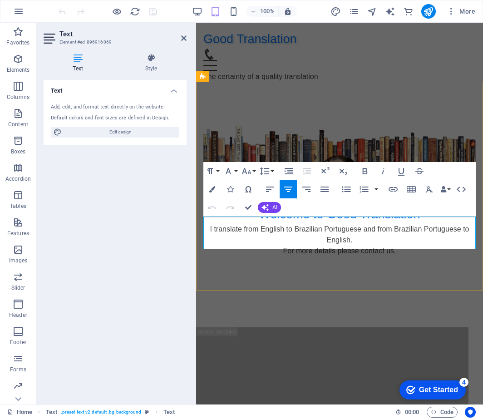
click at [393, 245] on p "For more details please contact us." at bounding box center [339, 250] width 272 height 11
click at [196, 23] on span "details" at bounding box center [196, 23] width 0 height 0
click at [421, 262] on div "Welcome to Good Translation I translate from English to Brazilian Portuguese an…" at bounding box center [339, 193] width 287 height 209
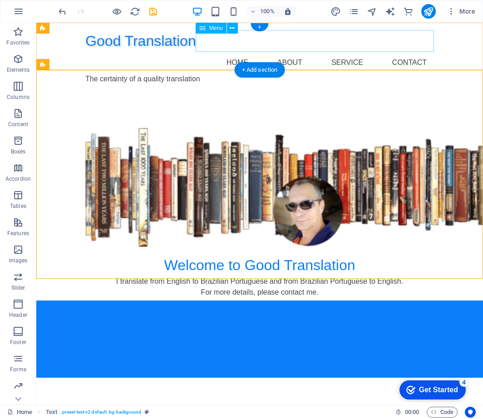
click at [291, 52] on nav "Home About Service Contact" at bounding box center [259, 63] width 349 height 22
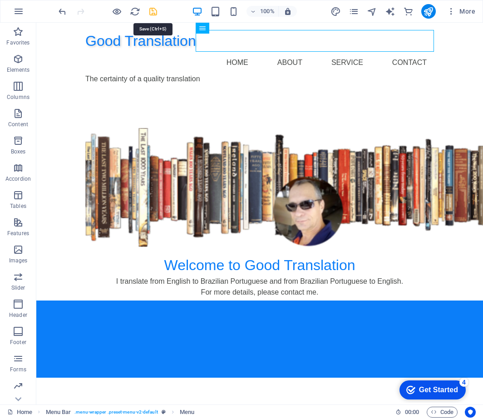
click at [150, 13] on icon "save" at bounding box center [153, 11] width 10 height 10
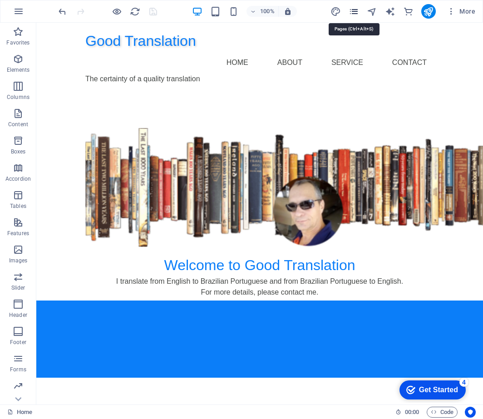
click at [353, 13] on icon "pages" at bounding box center [354, 11] width 10 height 10
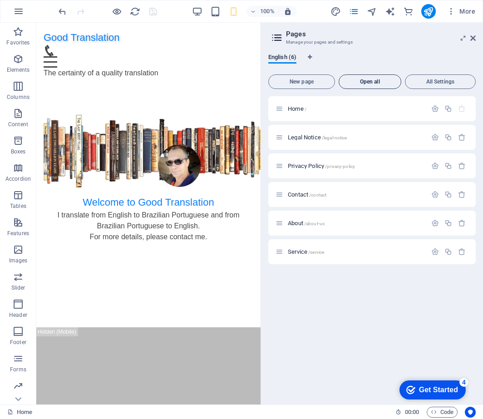
click at [370, 83] on span "Open all" at bounding box center [370, 81] width 54 height 5
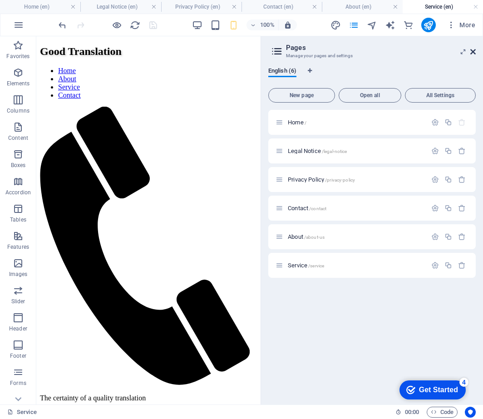
click at [473, 51] on icon at bounding box center [472, 51] width 5 height 7
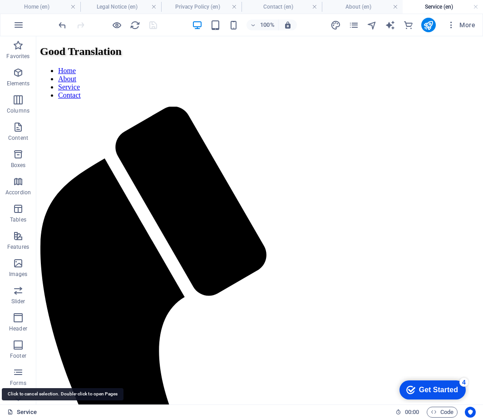
click at [25, 413] on link "Service" at bounding box center [21, 412] width 29 height 11
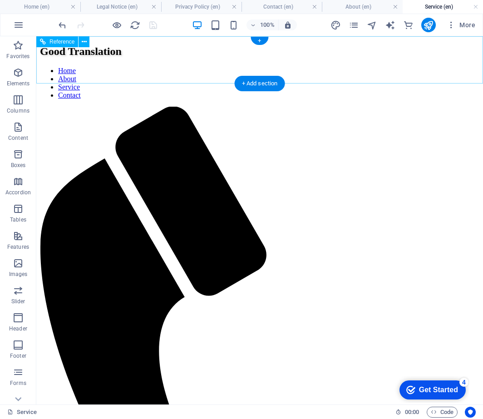
click at [299, 67] on nav "Home About Service Contact" at bounding box center [259, 83] width 439 height 33
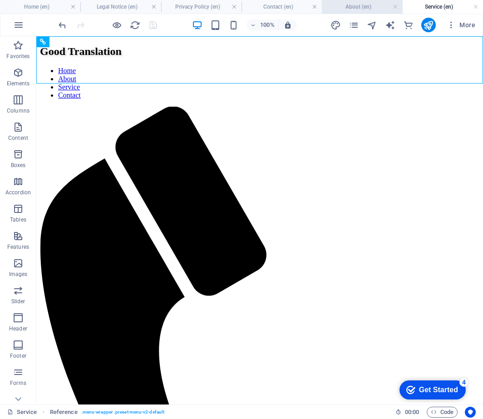
click at [359, 8] on h4 "About (en)" at bounding box center [362, 7] width 80 height 10
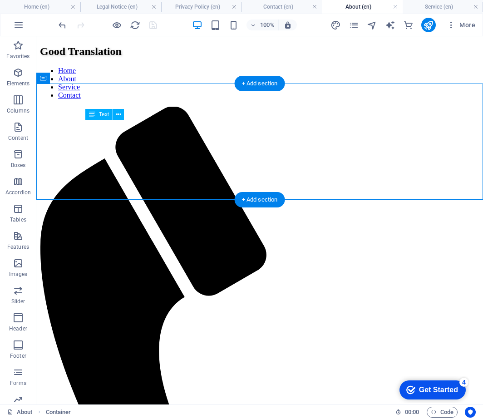
drag, startPoint x: 85, startPoint y: 125, endPoint x: 137, endPoint y: 126, distance: 51.7
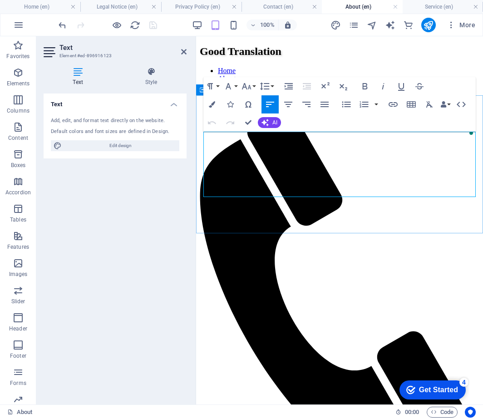
drag, startPoint x: 203, startPoint y: 138, endPoint x: 274, endPoint y: 174, distance: 79.8
click at [277, 9] on h4 "Contact (en)" at bounding box center [281, 7] width 80 height 10
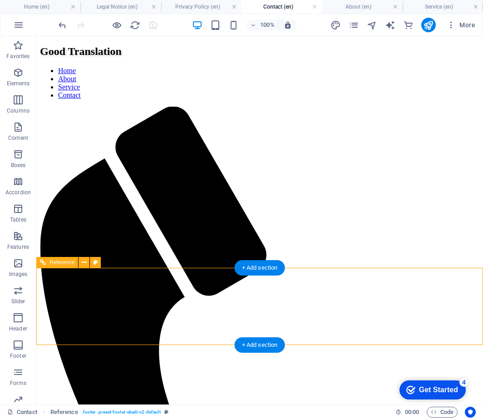
click at [136, 411] on span ". footer .preset-footer-skadi-v2-default" at bounding box center [121, 412] width 79 height 11
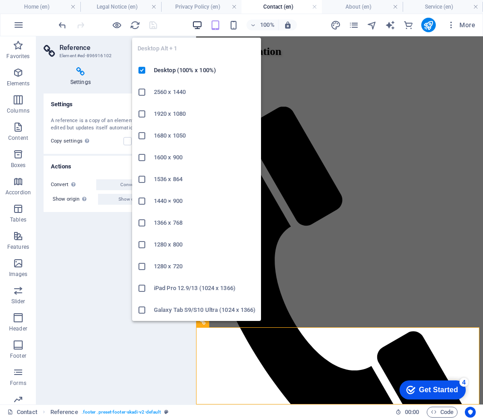
click at [195, 27] on icon "button" at bounding box center [197, 25] width 10 height 10
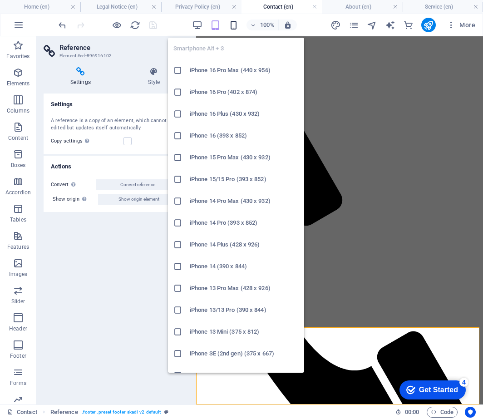
click at [238, 29] on icon "button" at bounding box center [233, 25] width 10 height 10
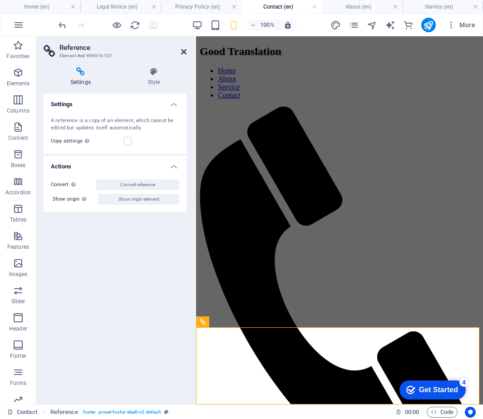
drag, startPoint x: 184, startPoint y: 50, endPoint x: 125, endPoint y: 15, distance: 68.6
click at [184, 50] on icon at bounding box center [183, 51] width 5 height 7
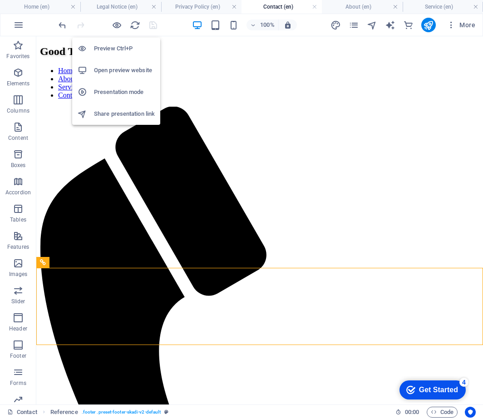
click at [114, 49] on h6 "Preview Ctrl+P" at bounding box center [124, 48] width 61 height 11
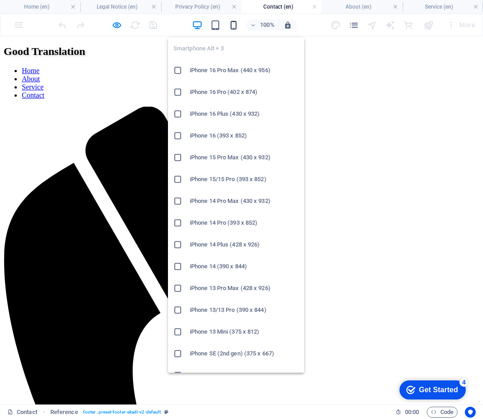
click at [234, 26] on icon "button" at bounding box center [233, 25] width 10 height 10
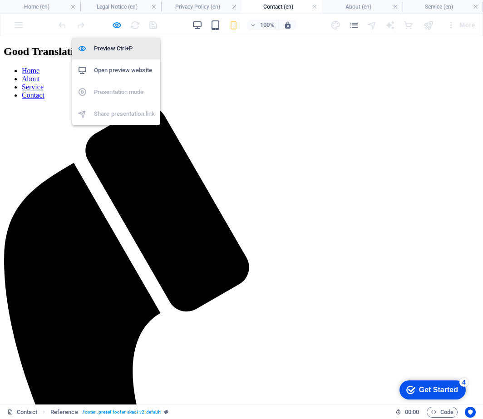
click at [115, 48] on h6 "Preview Ctrl+P" at bounding box center [124, 48] width 61 height 11
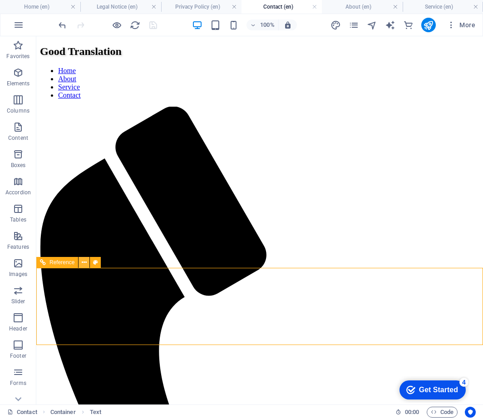
click at [83, 262] on icon at bounding box center [84, 263] width 5 height 10
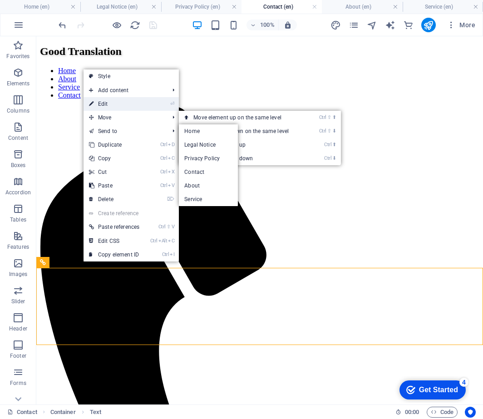
click at [111, 104] on link "⏎ Edit" at bounding box center [113, 104] width 61 height 14
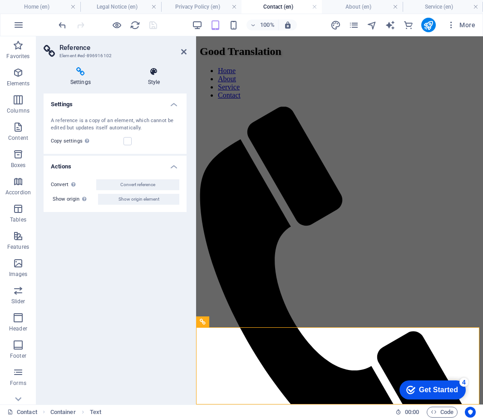
click at [152, 77] on h4 "Style" at bounding box center [153, 76] width 65 height 19
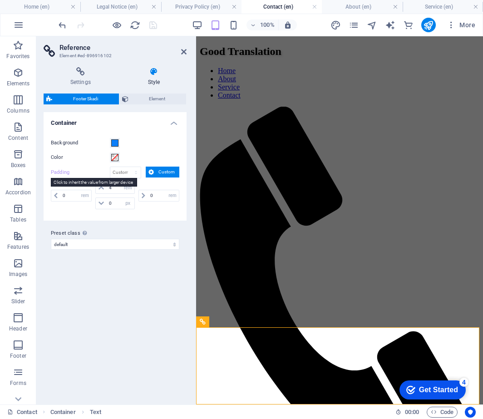
click at [59, 171] on label "Padding" at bounding box center [80, 172] width 59 height 11
type input "4"
select select "rem"
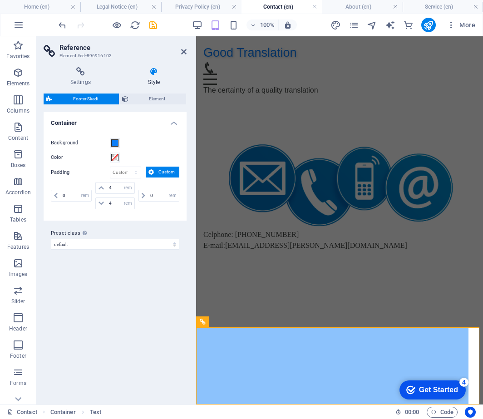
click at [57, 174] on label "Padding" at bounding box center [80, 172] width 59 height 11
click at [58, 171] on label "Padding" at bounding box center [80, 172] width 59 height 11
click at [356, 6] on h4 "About (en)" at bounding box center [362, 7] width 80 height 10
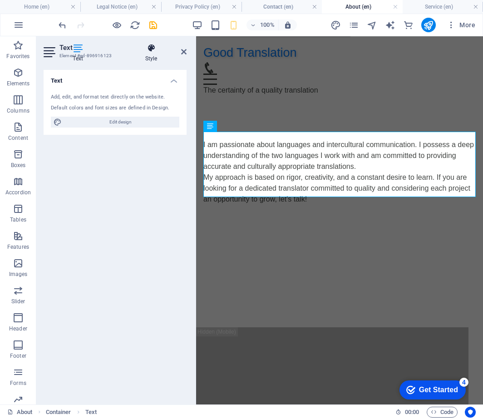
click at [152, 51] on icon at bounding box center [151, 48] width 71 height 9
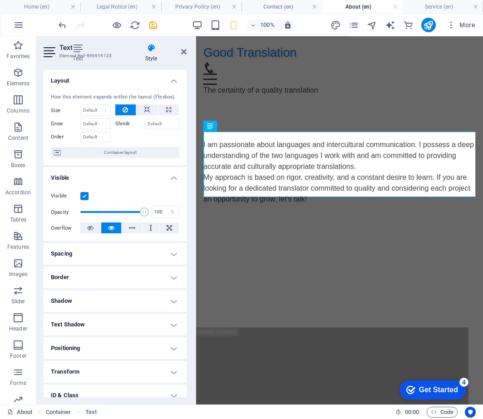
click at [266, 241] on html "Good Translation Home About Service Contact The certainty of a quality translat…" at bounding box center [339, 138] width 287 height 205
click at [273, 346] on div at bounding box center [332, 365] width 272 height 77
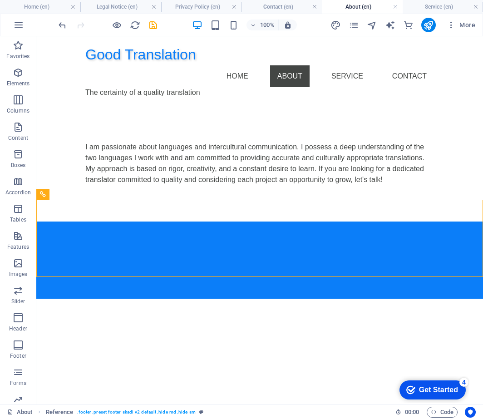
click at [359, 7] on h4 "About (en)" at bounding box center [362, 7] width 80 height 10
click at [111, 328] on div "Good Translation" at bounding box center [259, 337] width 363 height 19
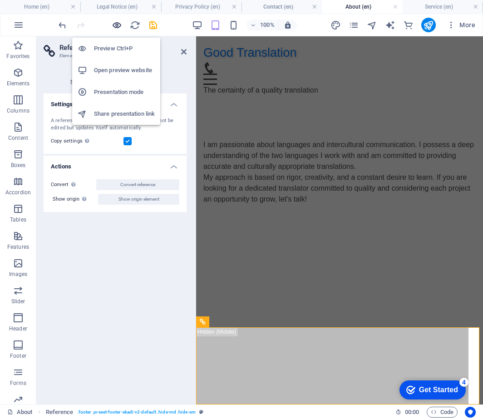
click at [114, 24] on icon "button" at bounding box center [117, 25] width 10 height 10
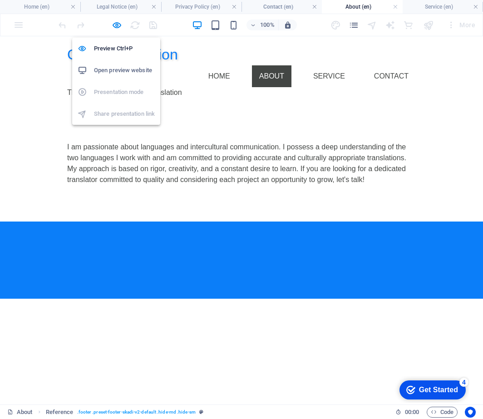
click at [118, 70] on h6 "Open preview website" at bounding box center [124, 70] width 61 height 11
click at [112, 26] on icon "button" at bounding box center [117, 25] width 10 height 10
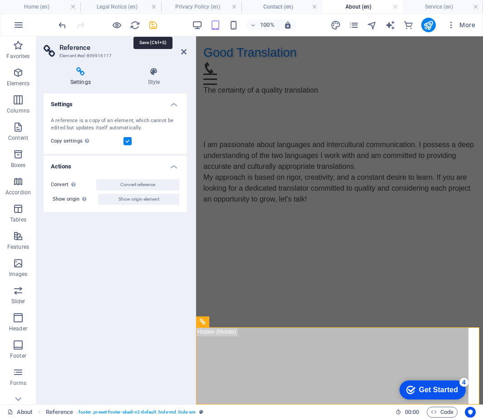
click at [151, 26] on icon "save" at bounding box center [153, 25] width 10 height 10
click at [221, 324] on span "Reference" at bounding box center [221, 321] width 25 height 5
click at [427, 24] on icon "publish" at bounding box center [428, 25] width 10 height 10
